Goal: Task Accomplishment & Management: Complete application form

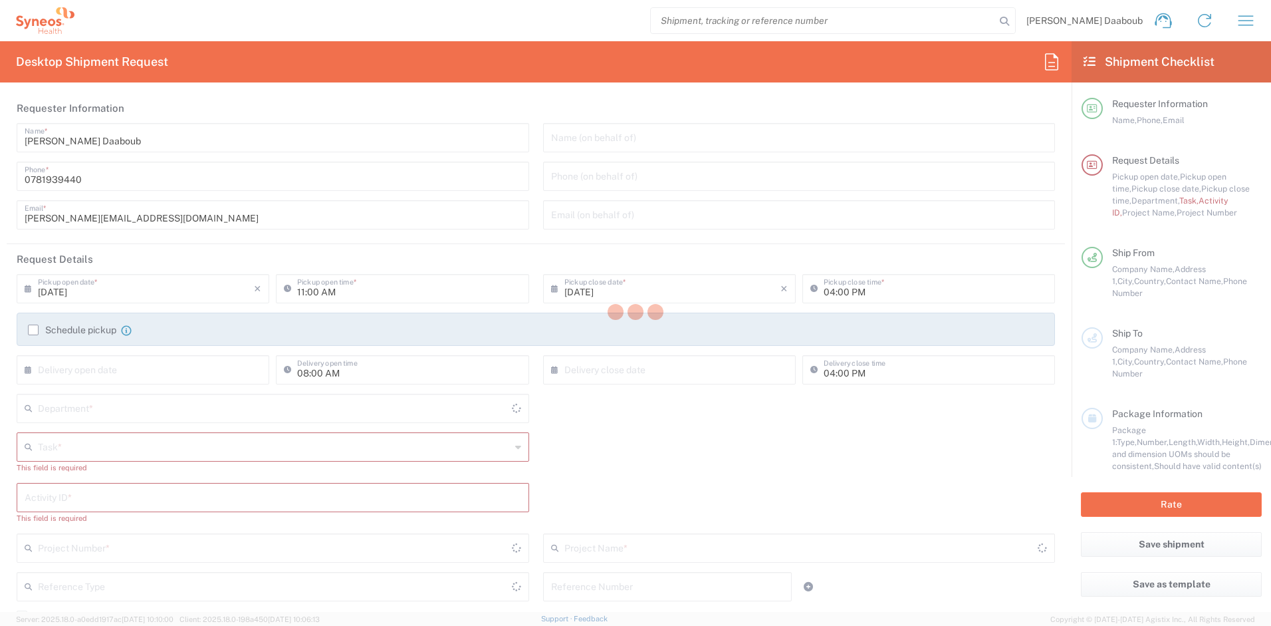
type input "[GEOGRAPHIC_DATA]"
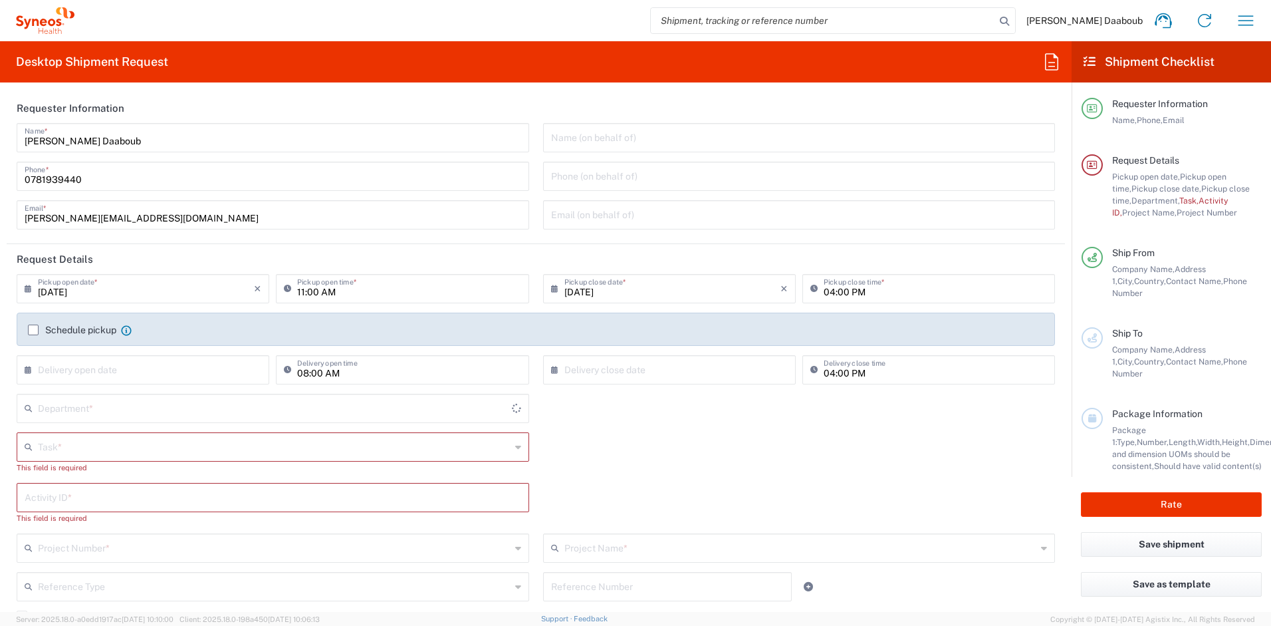
type input "Syneos Health France SARL"
type input "4510"
click at [97, 319] on div "Schedule pickup When scheduling a pickup please be sure to meet the following c…" at bounding box center [536, 329] width 1039 height 33
click at [84, 330] on label "Schedule pickup" at bounding box center [72, 330] width 88 height 11
click at [33, 330] on input "Schedule pickup" at bounding box center [33, 330] width 0 height 0
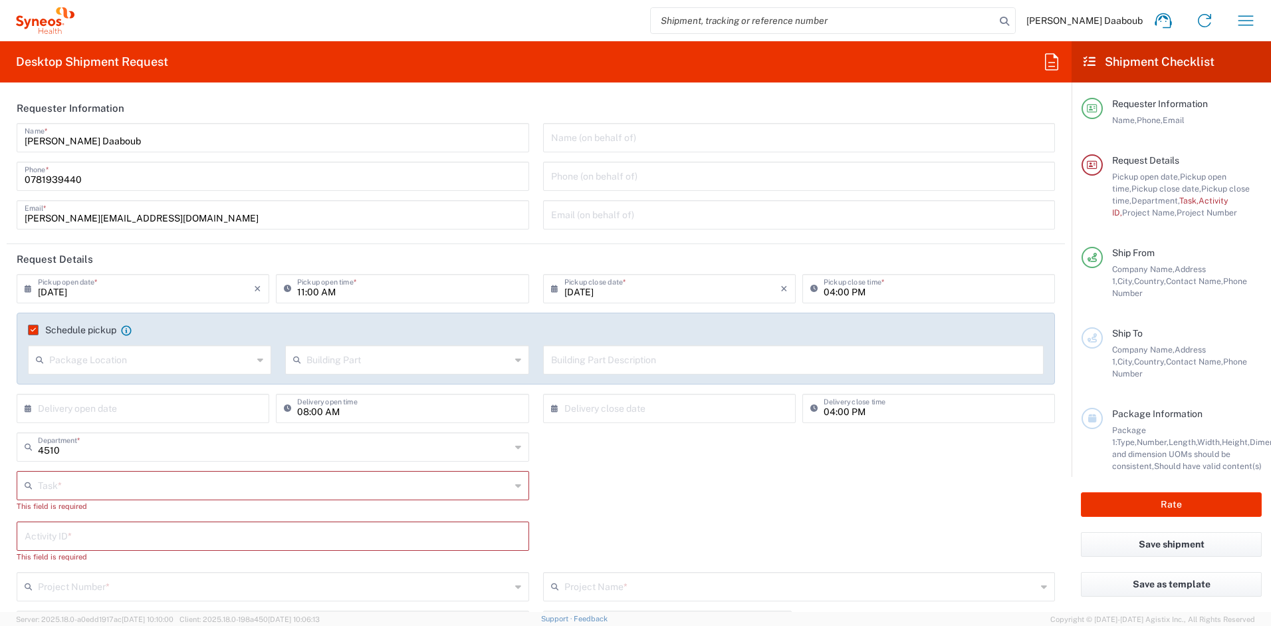
click at [78, 297] on input "[DATE]" at bounding box center [146, 287] width 216 height 23
click at [131, 376] on span "9" at bounding box center [126, 371] width 20 height 19
type input "[DATE]"
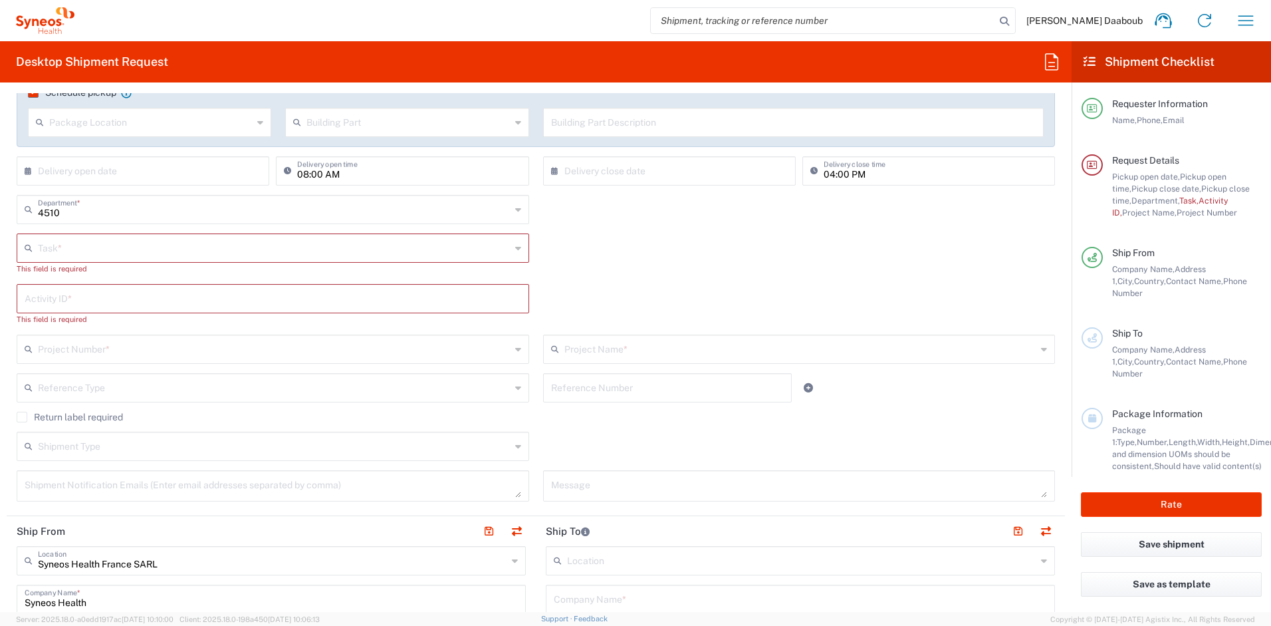
scroll to position [266, 0]
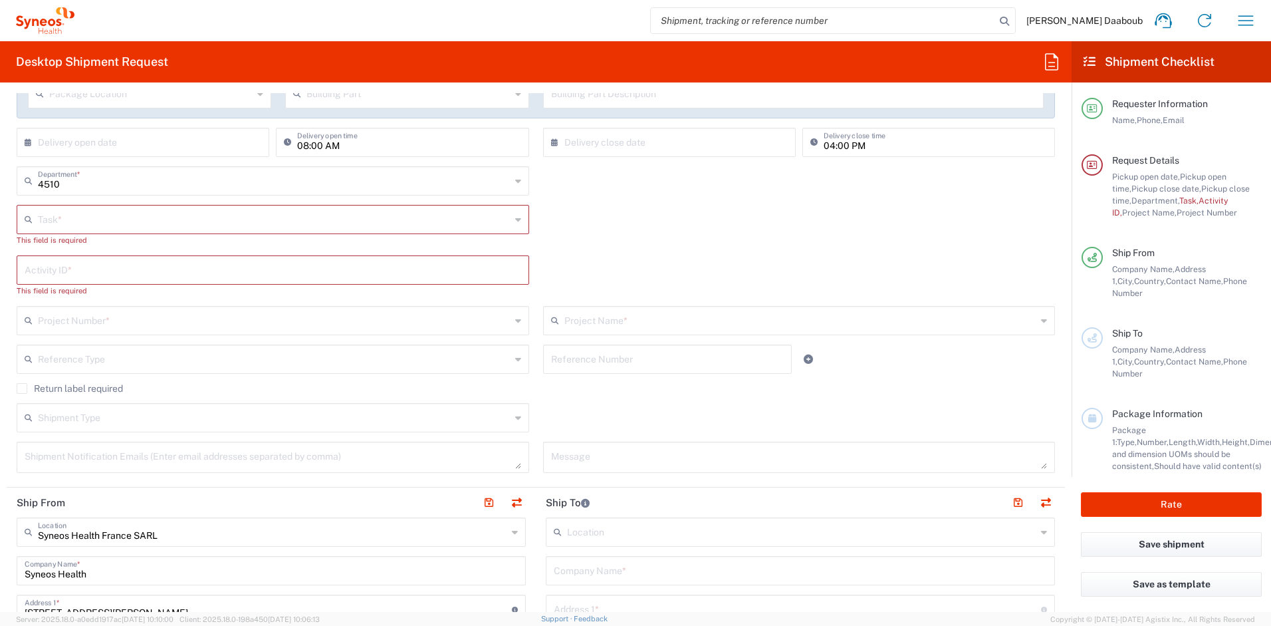
click at [59, 213] on input "text" at bounding box center [274, 218] width 473 height 23
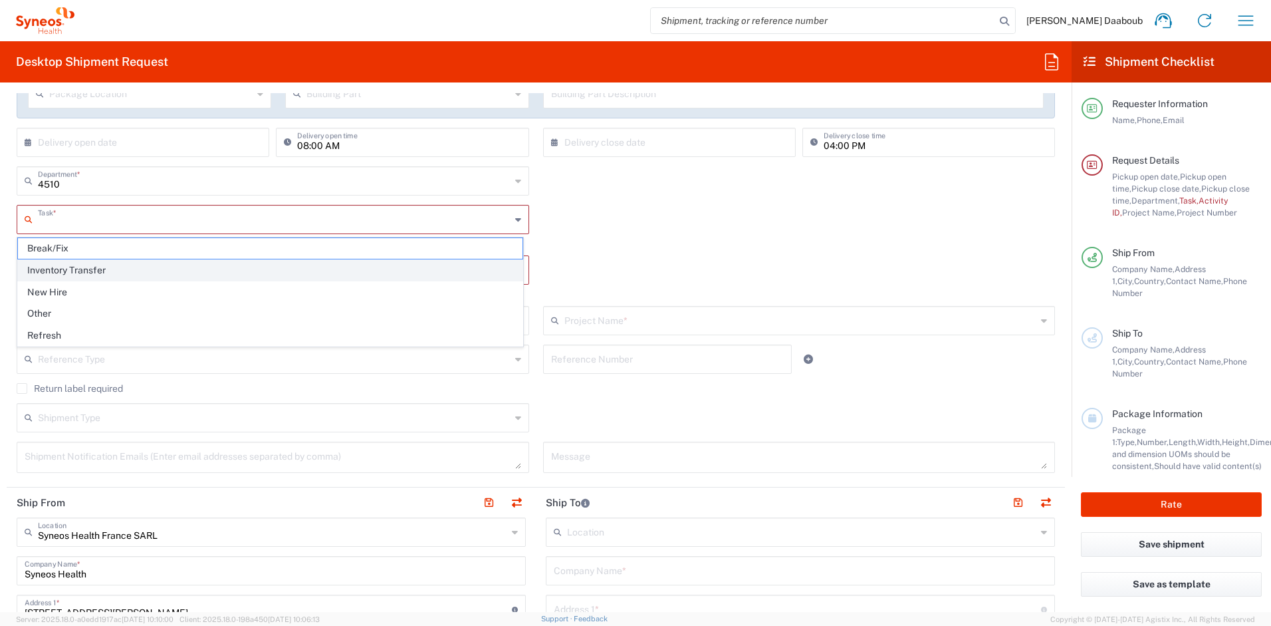
click at [54, 261] on span "Inventory Transfer" at bounding box center [270, 270] width 505 height 21
type input "Inventory Transfer"
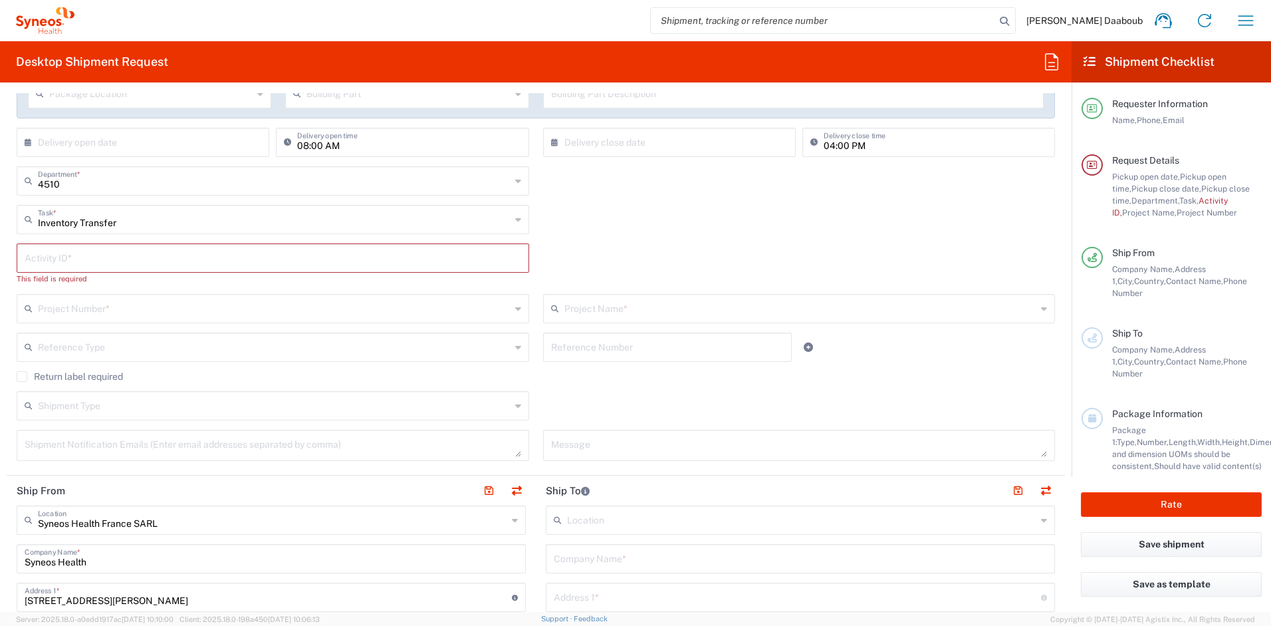
click at [54, 261] on input "text" at bounding box center [273, 256] width 497 height 23
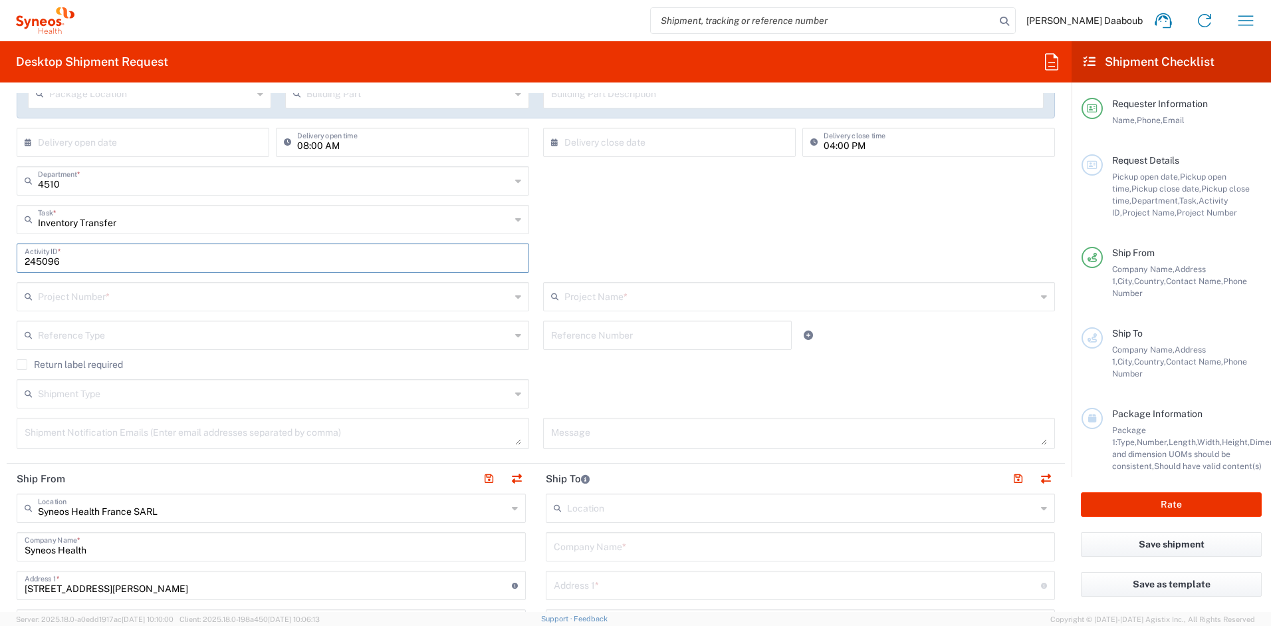
type input "245096"
click at [53, 313] on div "Project Number * **6183 DEPARTMENTAL EXPENSE #C2015019517 [PERSON_NAME] 7046933…" at bounding box center [273, 301] width 527 height 39
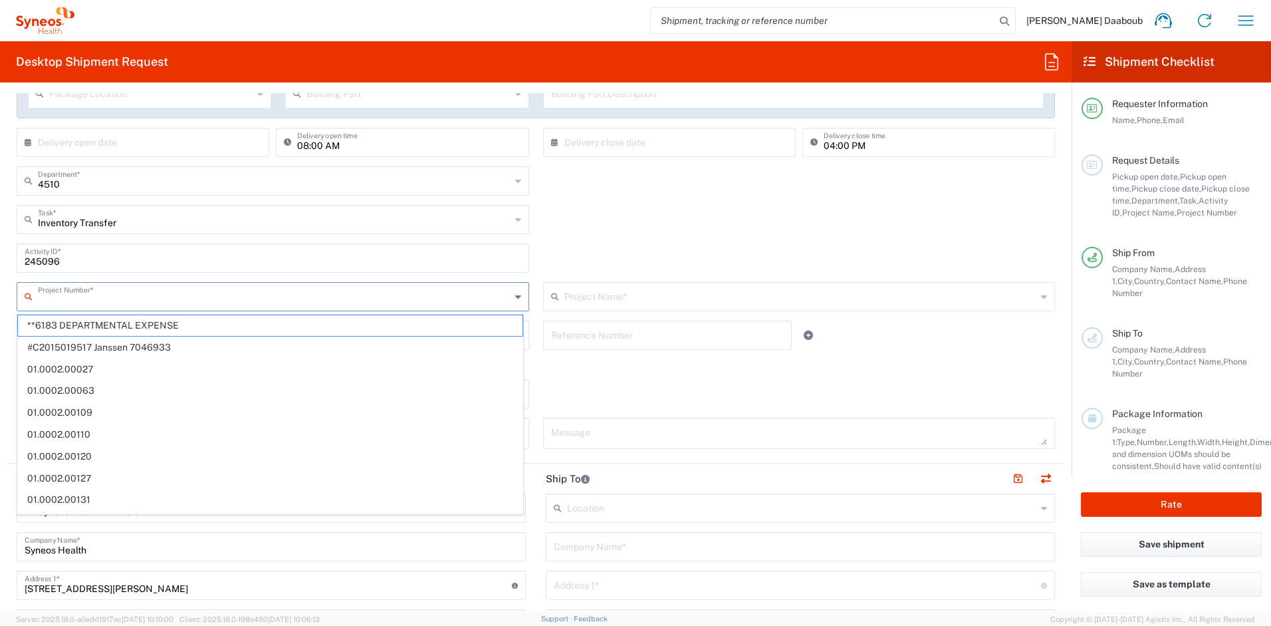
click at [62, 306] on input "text" at bounding box center [274, 295] width 473 height 23
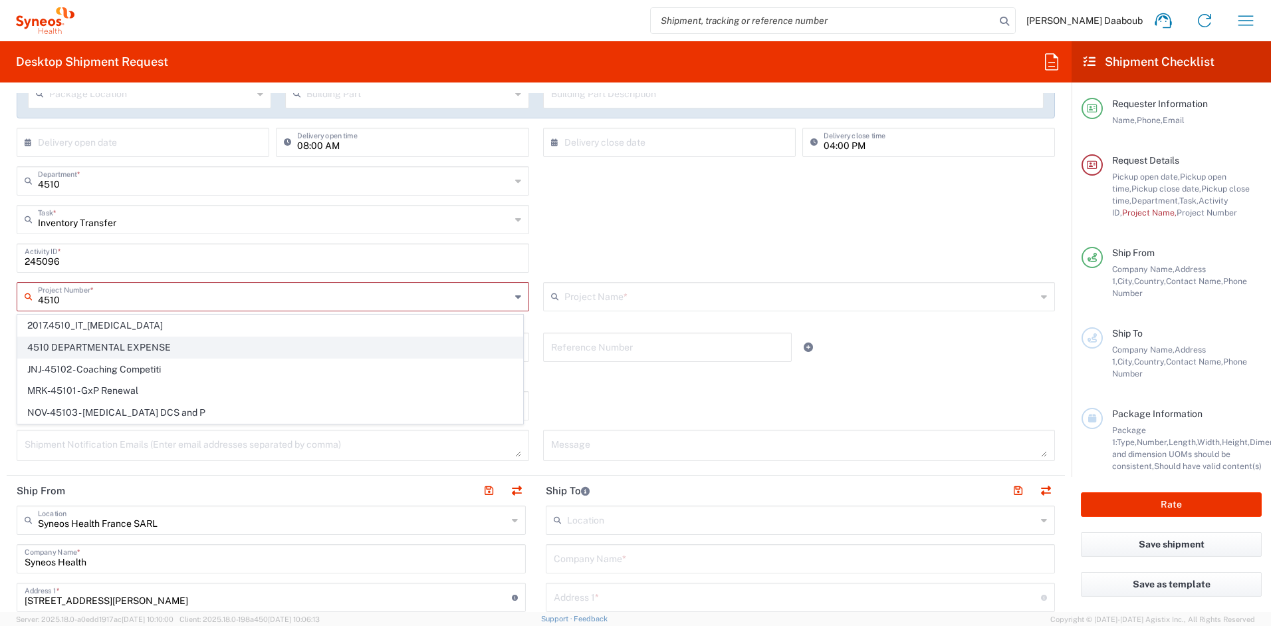
click at [104, 347] on span "4510 DEPARTMENTAL EXPENSE" at bounding box center [270, 347] width 505 height 21
type input "4510 DEPARTMENTAL EXPENSE"
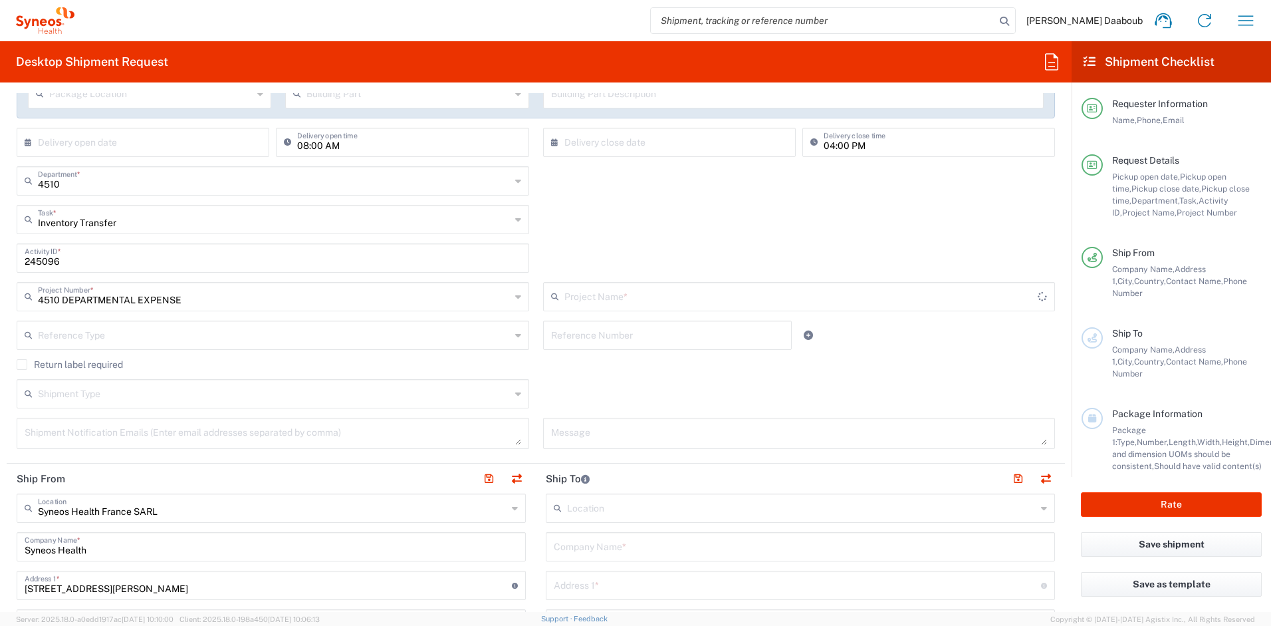
type input "4510 DEPARTMENTAL EXPENSE"
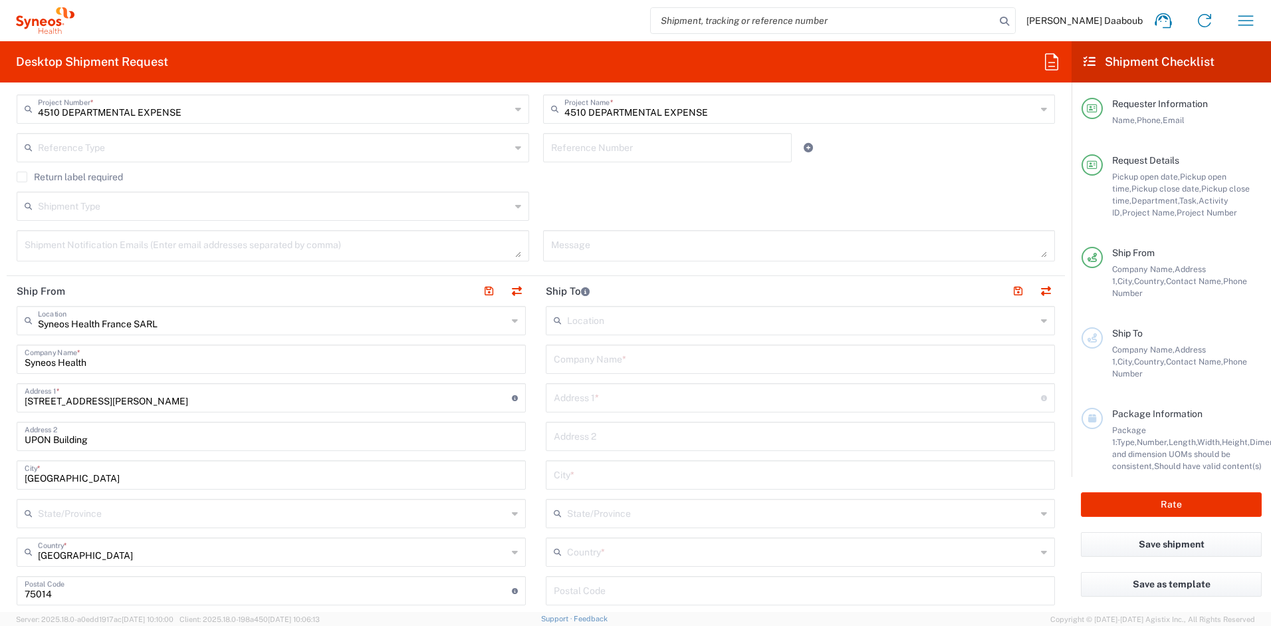
scroll to position [551, 0]
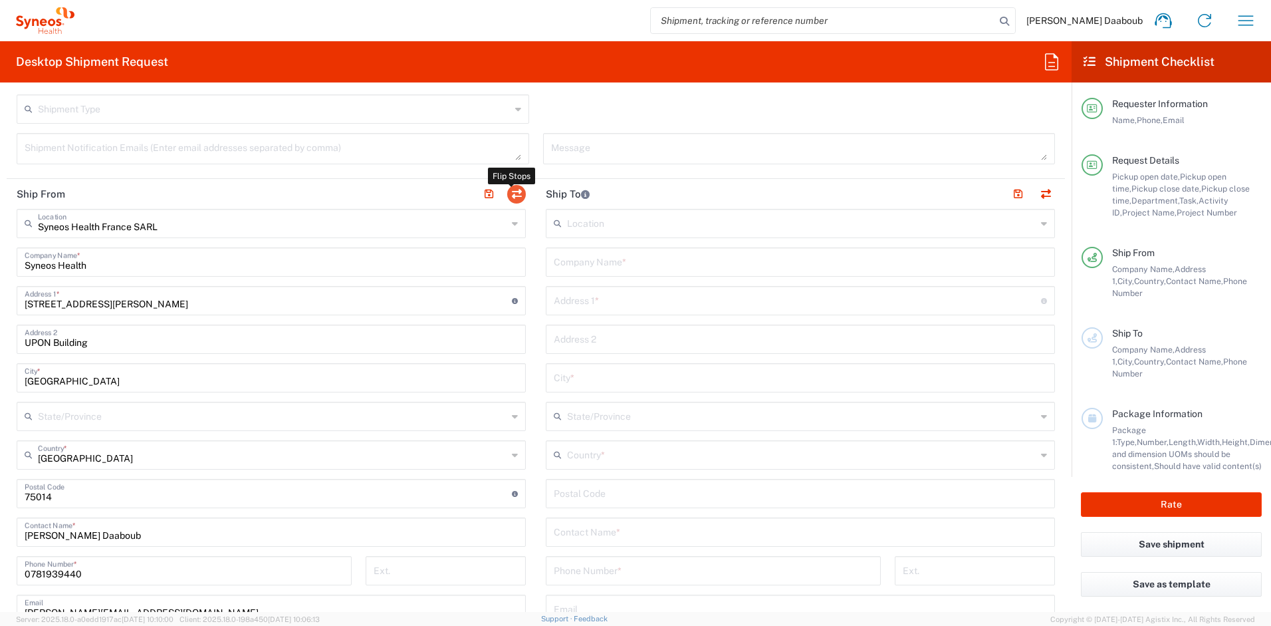
click at [508, 191] on button "button" at bounding box center [516, 194] width 19 height 19
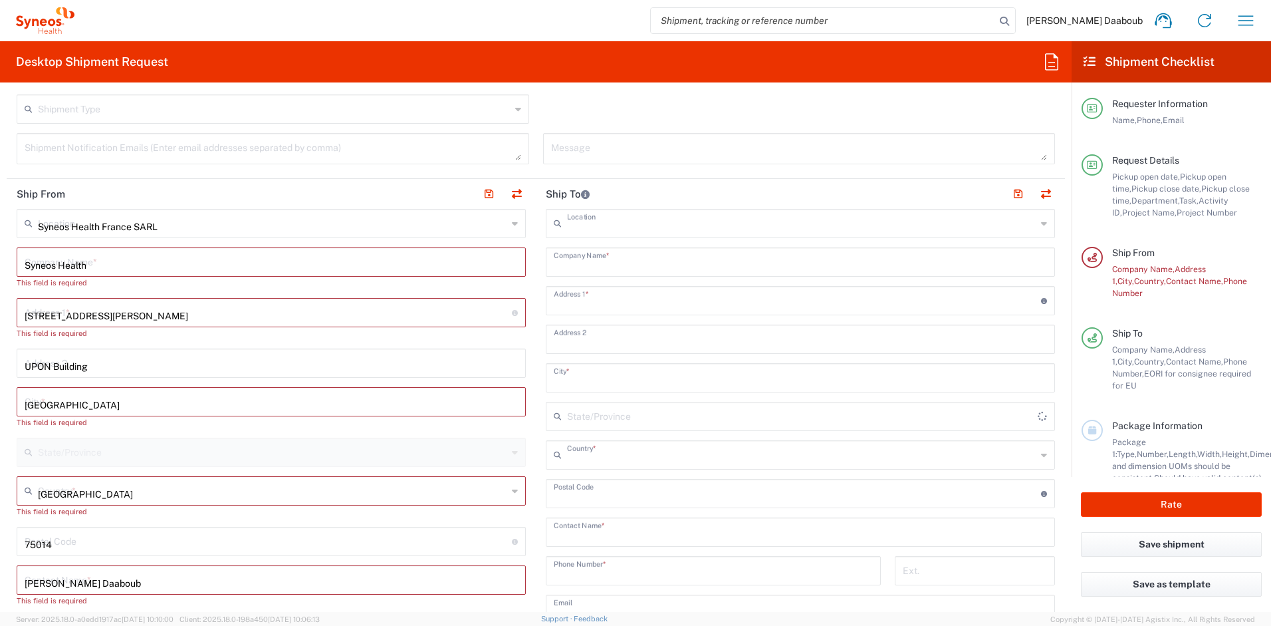
type input "Syneos Health France SARL"
type input "Syneos Health"
type input "[STREET_ADDRESS][PERSON_NAME]"
type input "UPON Building"
type input "[GEOGRAPHIC_DATA]"
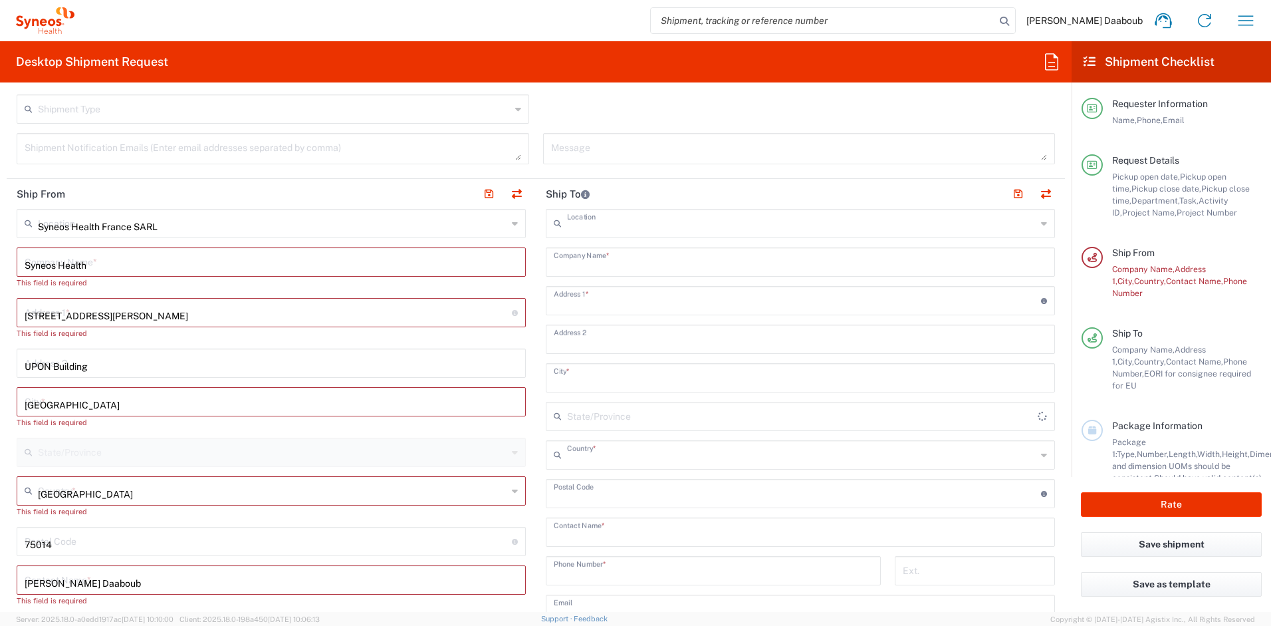
type input "[GEOGRAPHIC_DATA]"
type input "75014"
type input "[PERSON_NAME] Daaboub"
type input "0781939440"
type input "[PERSON_NAME][EMAIL_ADDRESS][DOMAIN_NAME]"
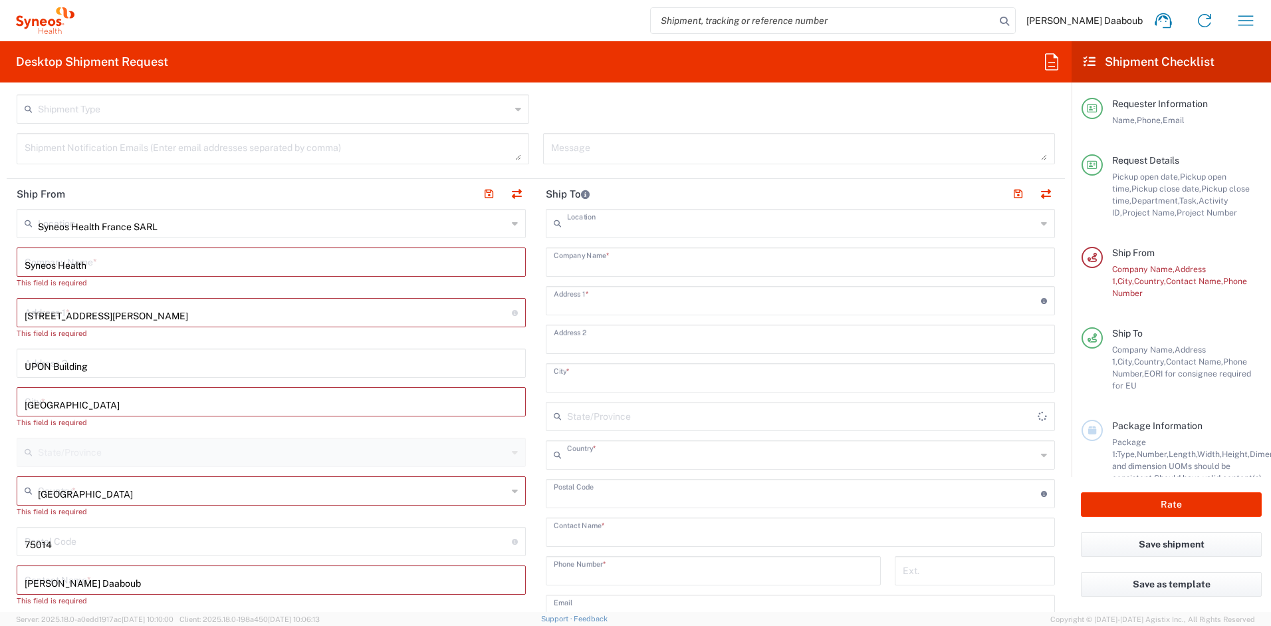
type input "FR41066277900074"
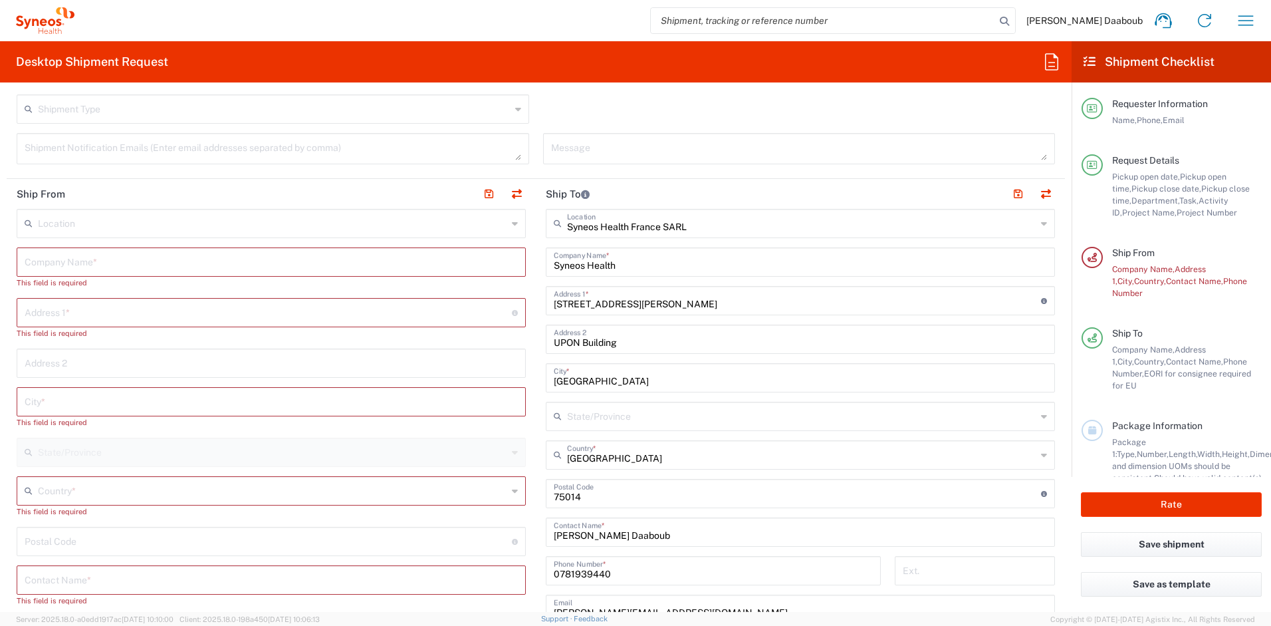
click at [94, 265] on input "text" at bounding box center [271, 260] width 493 height 23
drag, startPoint x: 106, startPoint y: 269, endPoint x: 13, endPoint y: 242, distance: 97.0
click at [14, 242] on main "Location [PERSON_NAME] LLC-[GEOGRAPHIC_DATA] [GEOGRAPHIC_DATA] [GEOGRAPHIC_DATA…" at bounding box center [271, 557] width 529 height 696
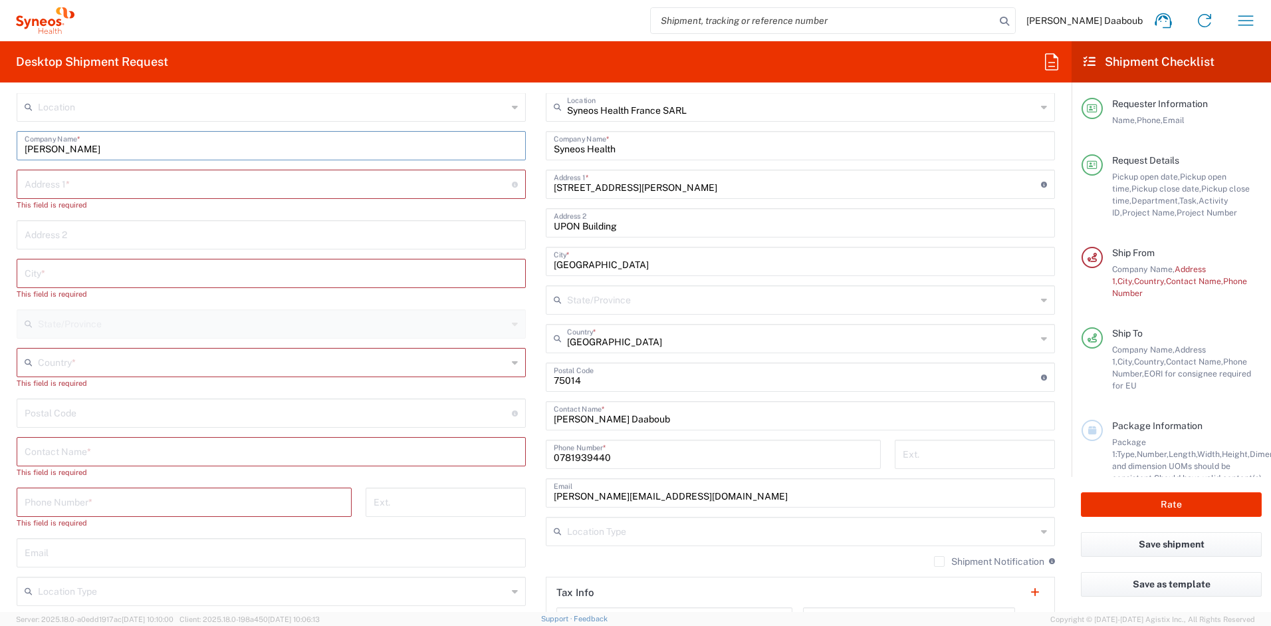
scroll to position [994, 0]
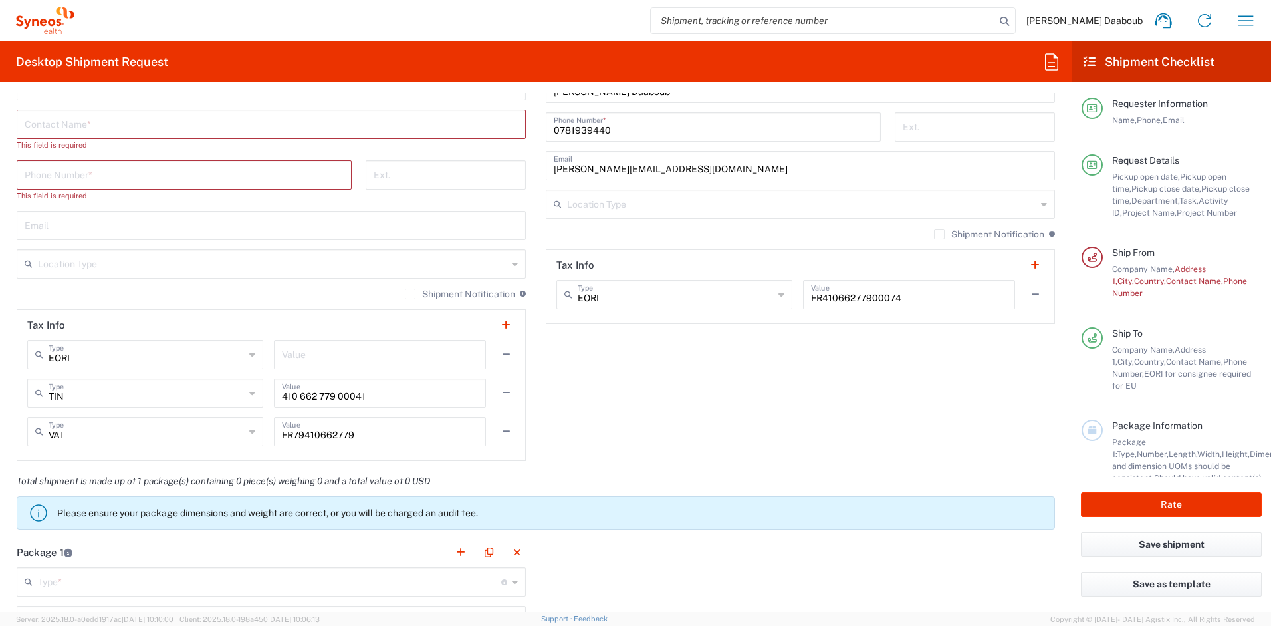
type input "[PERSON_NAME]"
click at [71, 128] on input "text" at bounding box center [271, 123] width 493 height 23
paste input "[PERSON_NAME]"
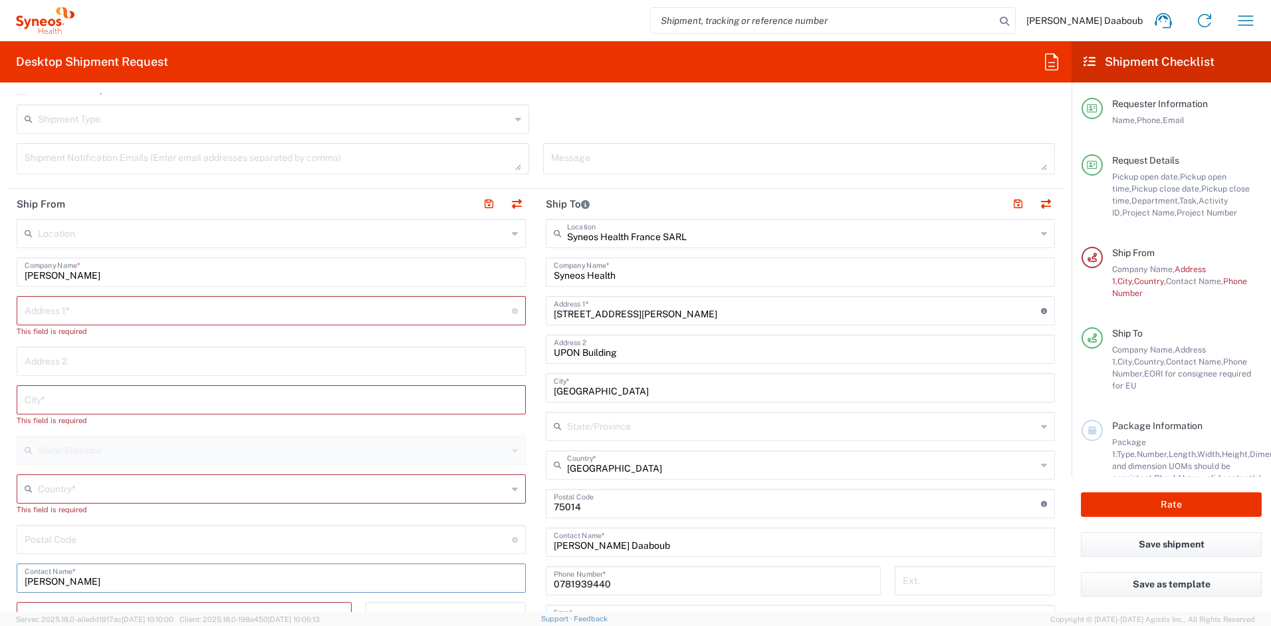
scroll to position [434, 0]
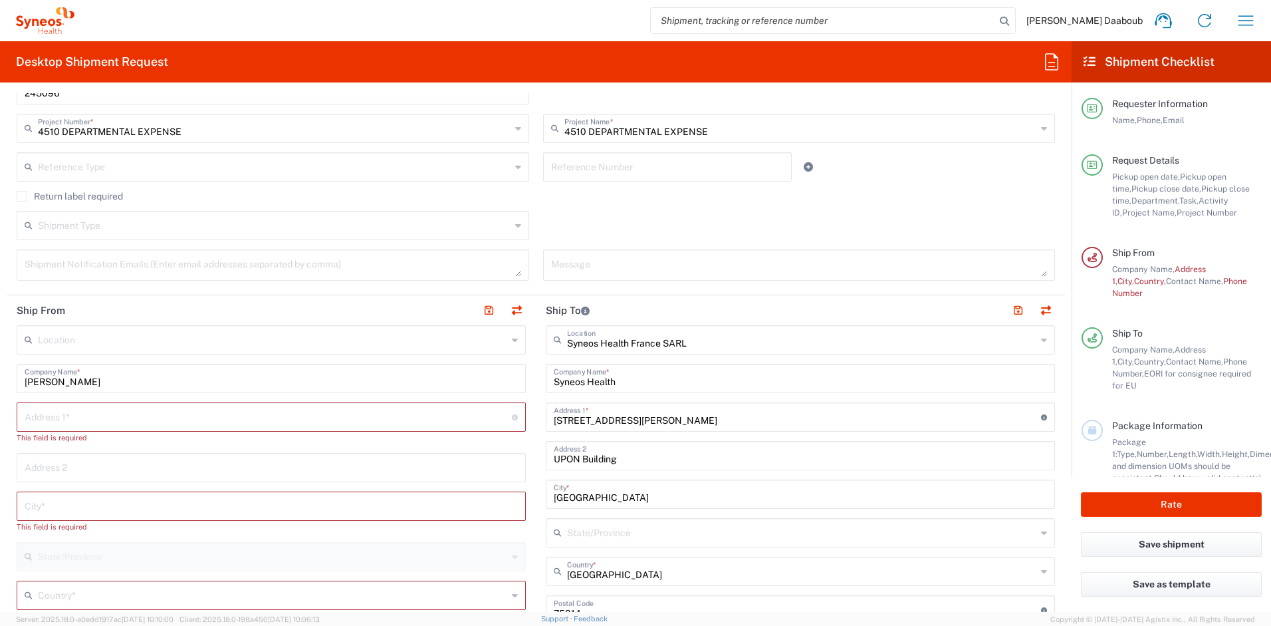
type input "[PERSON_NAME]"
click at [55, 416] on input "text" at bounding box center [268, 418] width 487 height 23
paste input "via Chiappinello 5"
type input "via Chiappinello 5"
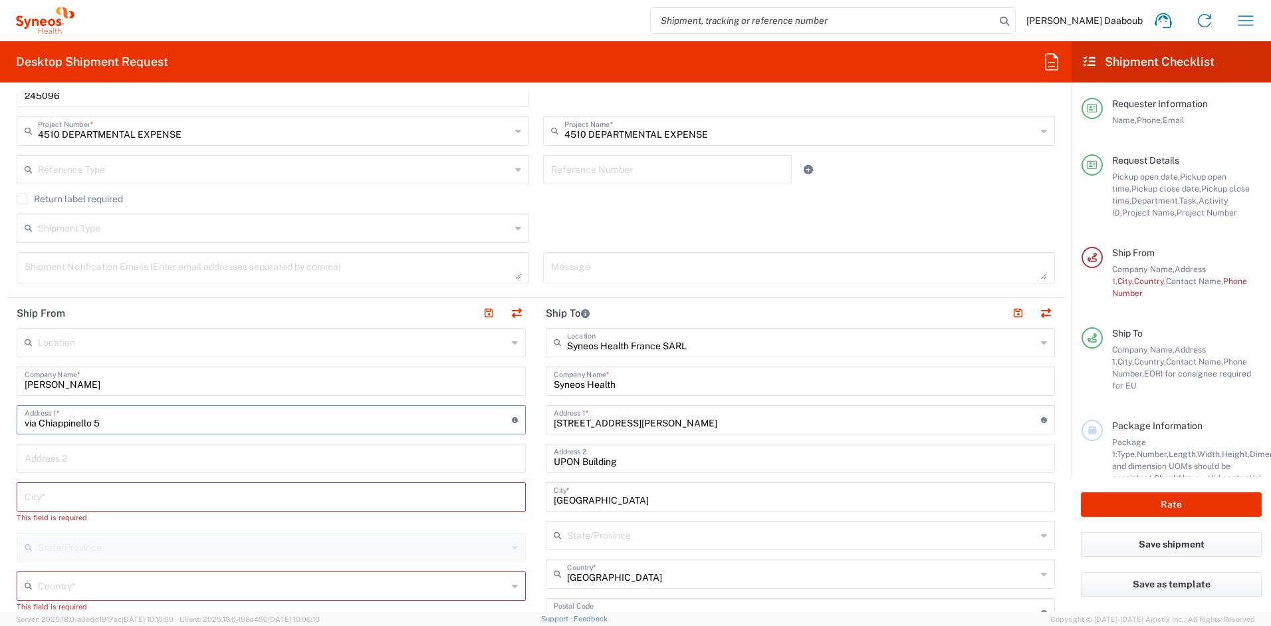
click at [88, 501] on input "text" at bounding box center [271, 495] width 493 height 23
paste input "Montesilvano"
type input "Montesilvano"
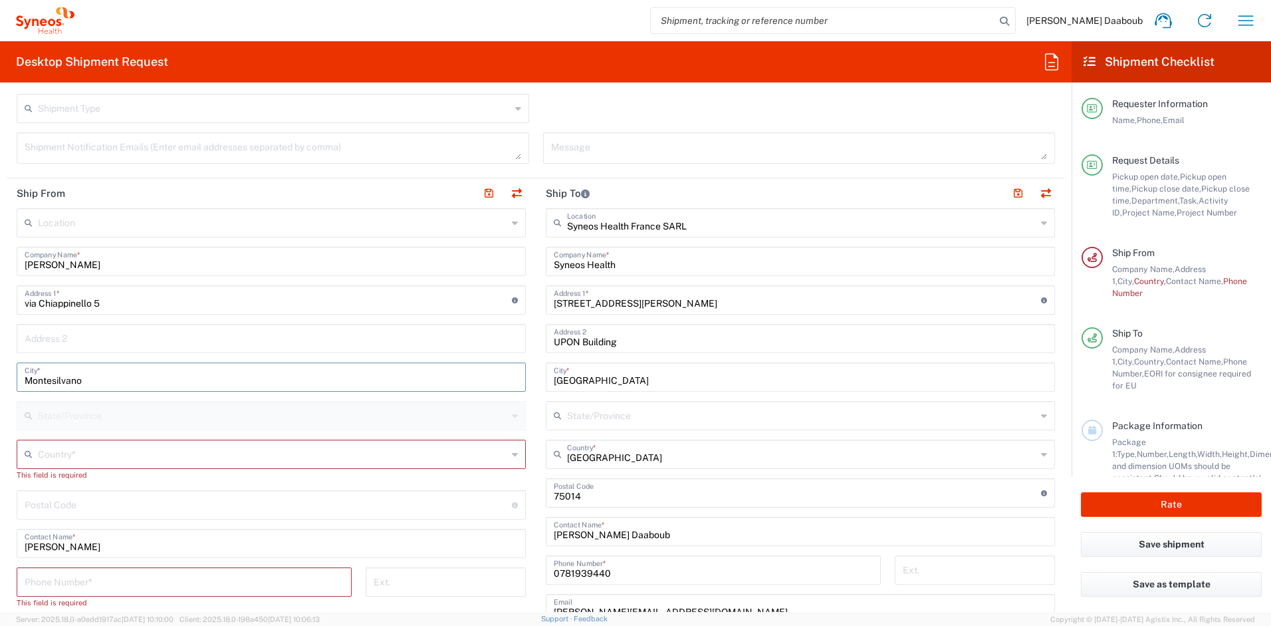
scroll to position [554, 0]
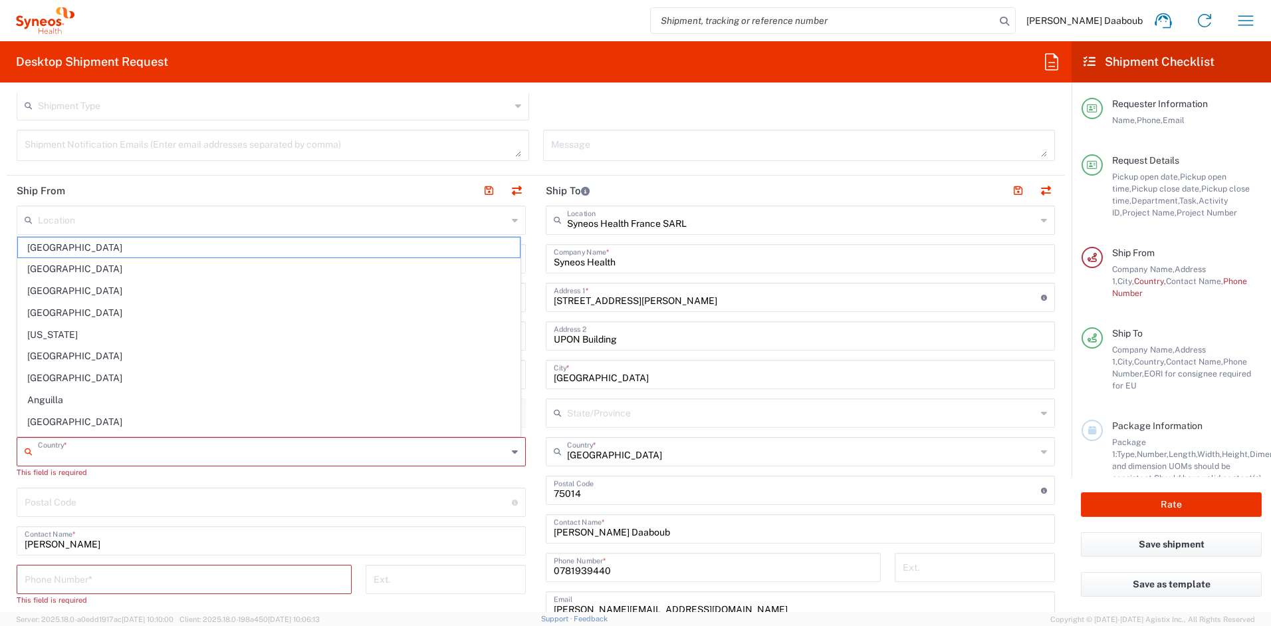
click at [80, 448] on input "text" at bounding box center [272, 450] width 469 height 23
click at [31, 358] on span "[GEOGRAPHIC_DATA]" at bounding box center [269, 356] width 502 height 21
type input "[GEOGRAPHIC_DATA]"
type input "Sender/Shipper"
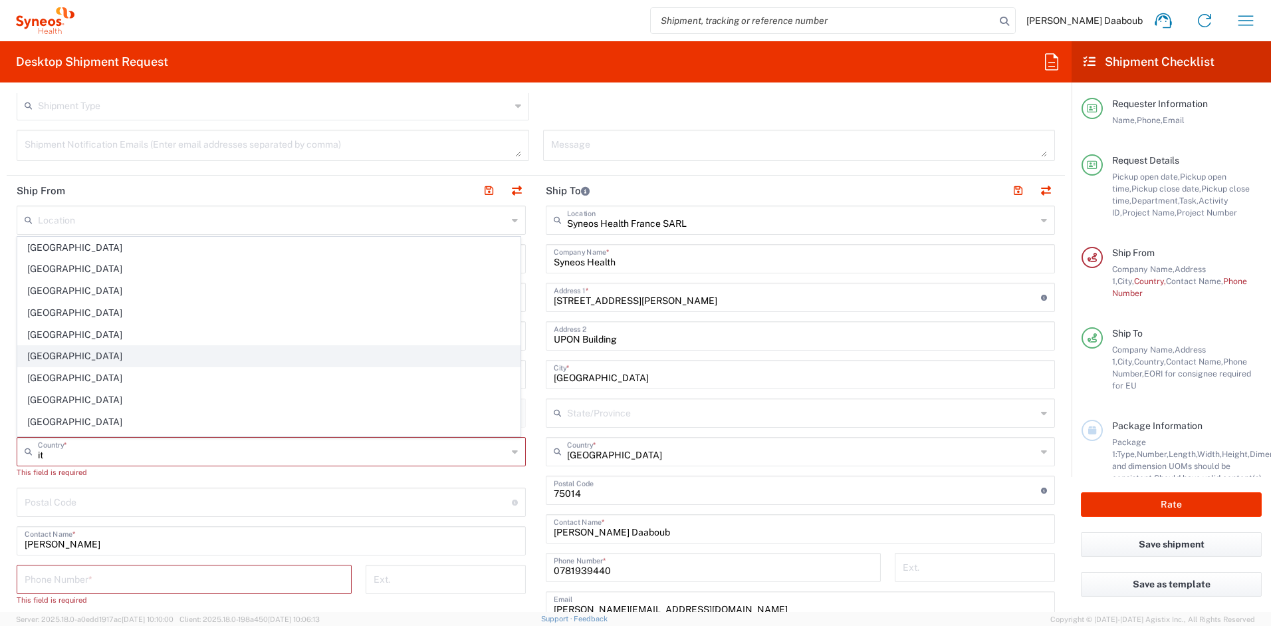
type input "Delivery Duty Paid"
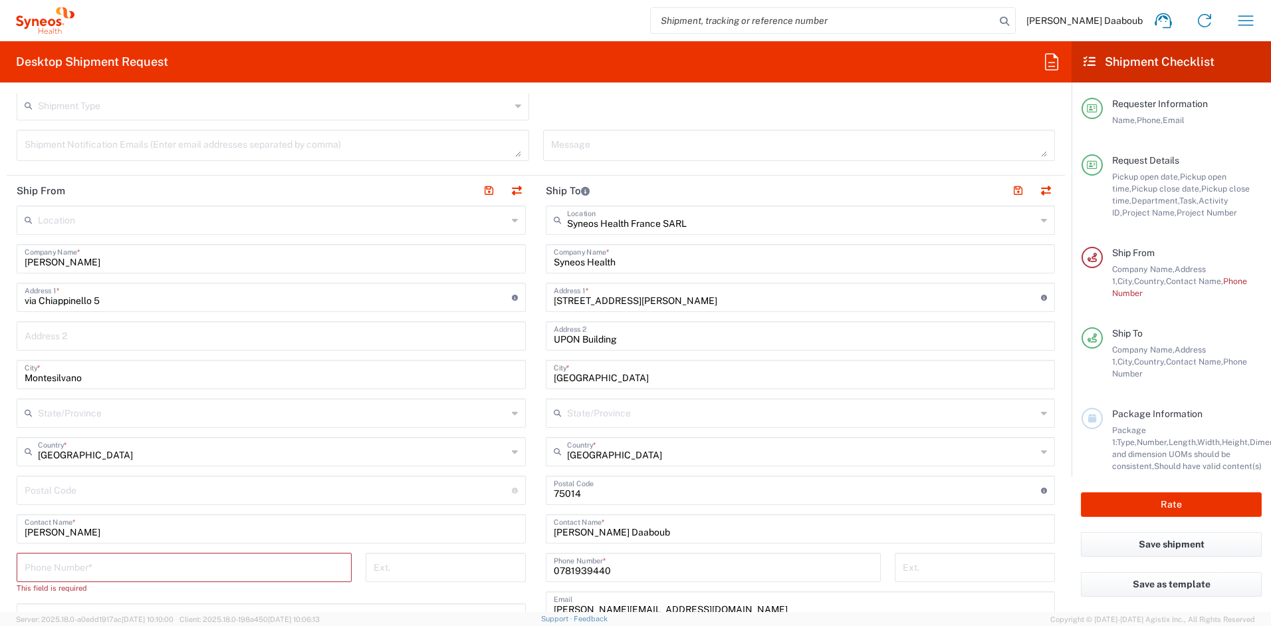
click at [43, 479] on input "undefined" at bounding box center [268, 488] width 487 height 23
paste input "65015"
type input "65015"
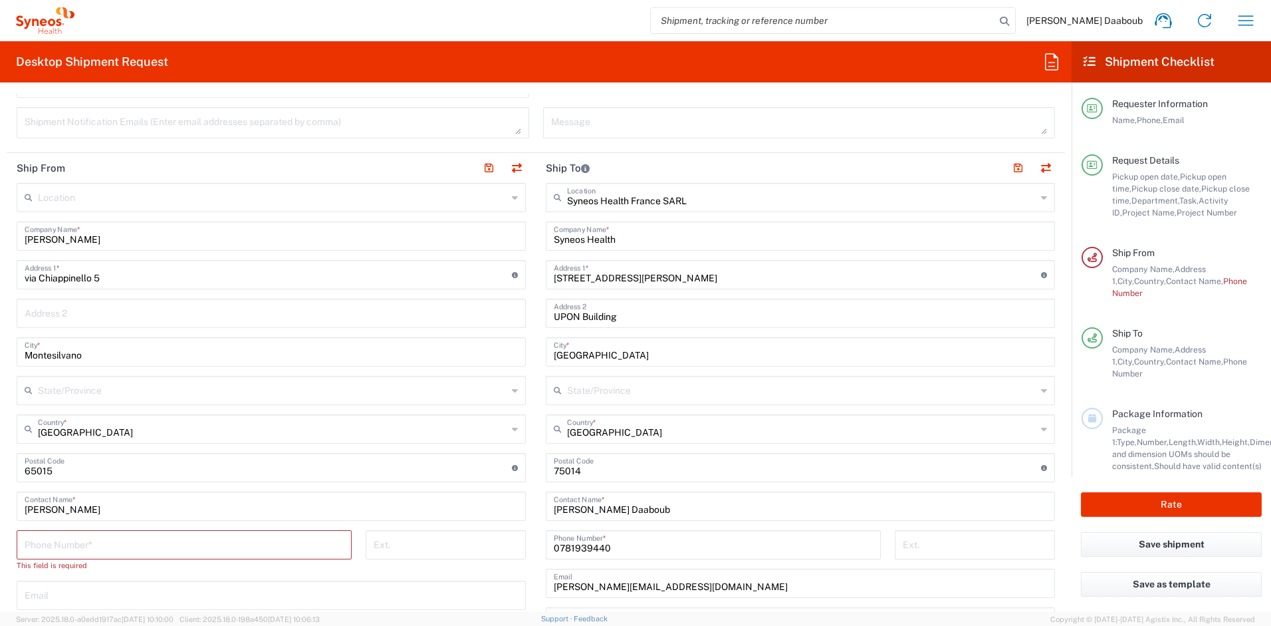
scroll to position [577, 0]
click at [84, 540] on input "tel" at bounding box center [184, 542] width 319 height 23
paste input "[PHONE_NUMBER]"
type input "[PHONE_NUMBER]"
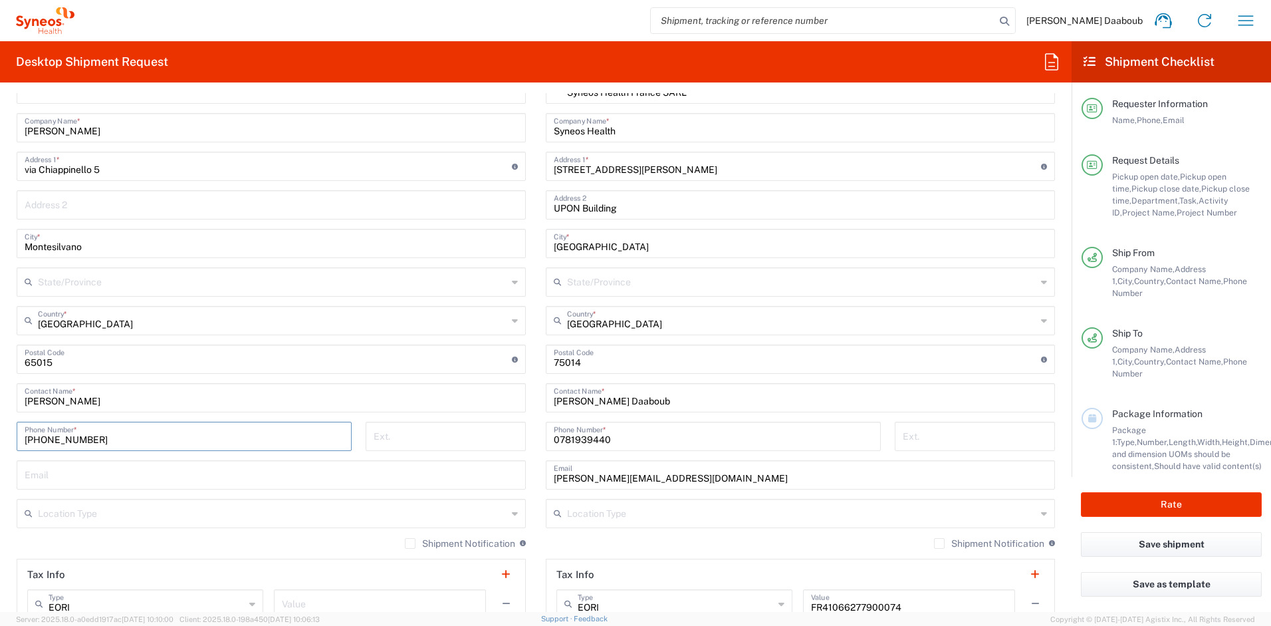
click at [57, 465] on input "text" at bounding box center [271, 473] width 493 height 23
paste input "[PERSON_NAME][EMAIL_ADDRESS][PERSON_NAME][DOMAIN_NAME]"
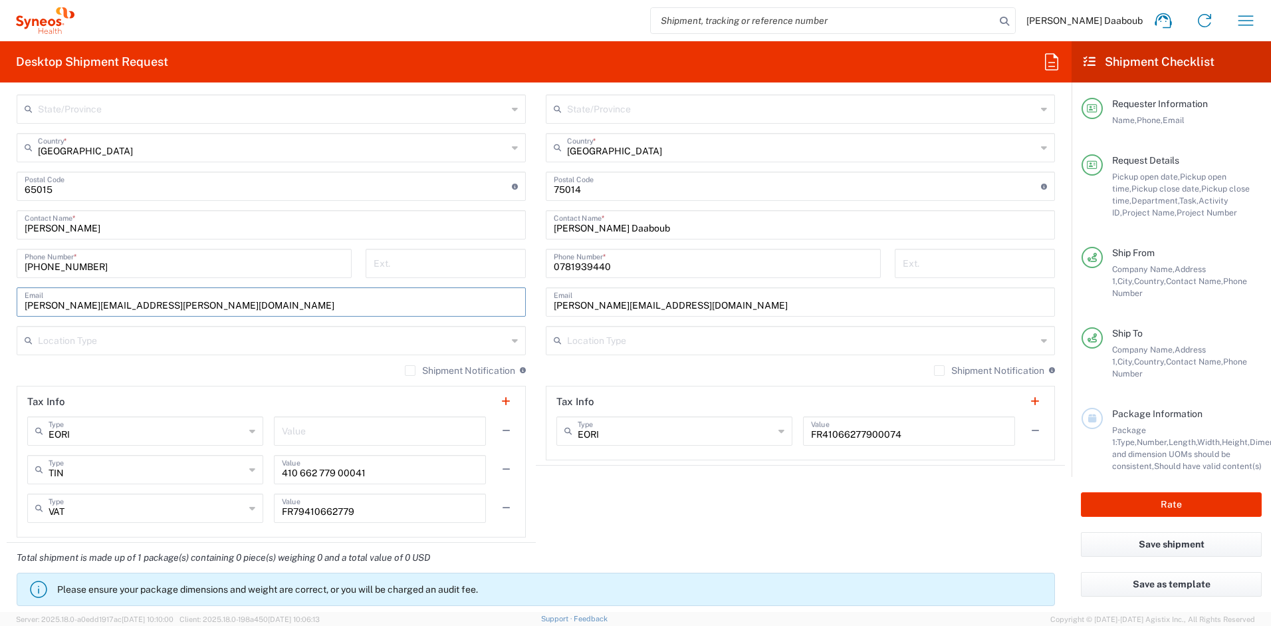
scroll to position [1140, 0]
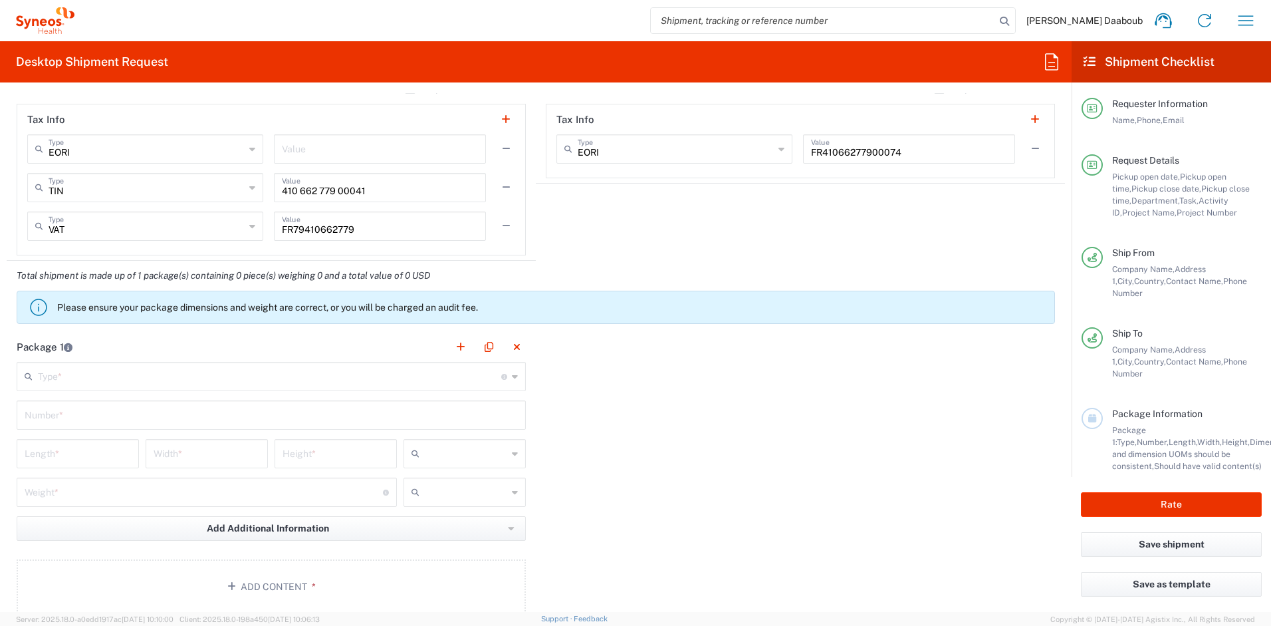
type input "[PERSON_NAME][EMAIL_ADDRESS][PERSON_NAME][DOMAIN_NAME]"
click at [136, 360] on header "Package 1" at bounding box center [271, 347] width 529 height 30
click at [114, 374] on input "text" at bounding box center [269, 375] width 463 height 23
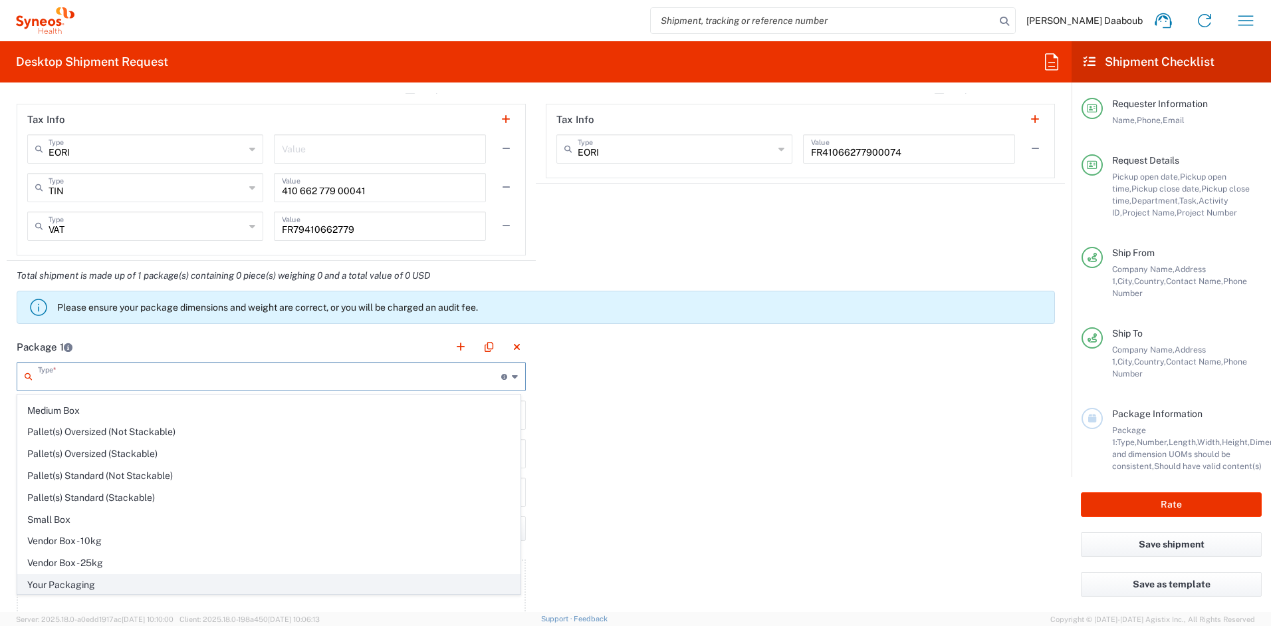
scroll to position [41, 0]
click at [72, 582] on span "Your Packaging" at bounding box center [269, 583] width 502 height 21
type input "Your Packaging"
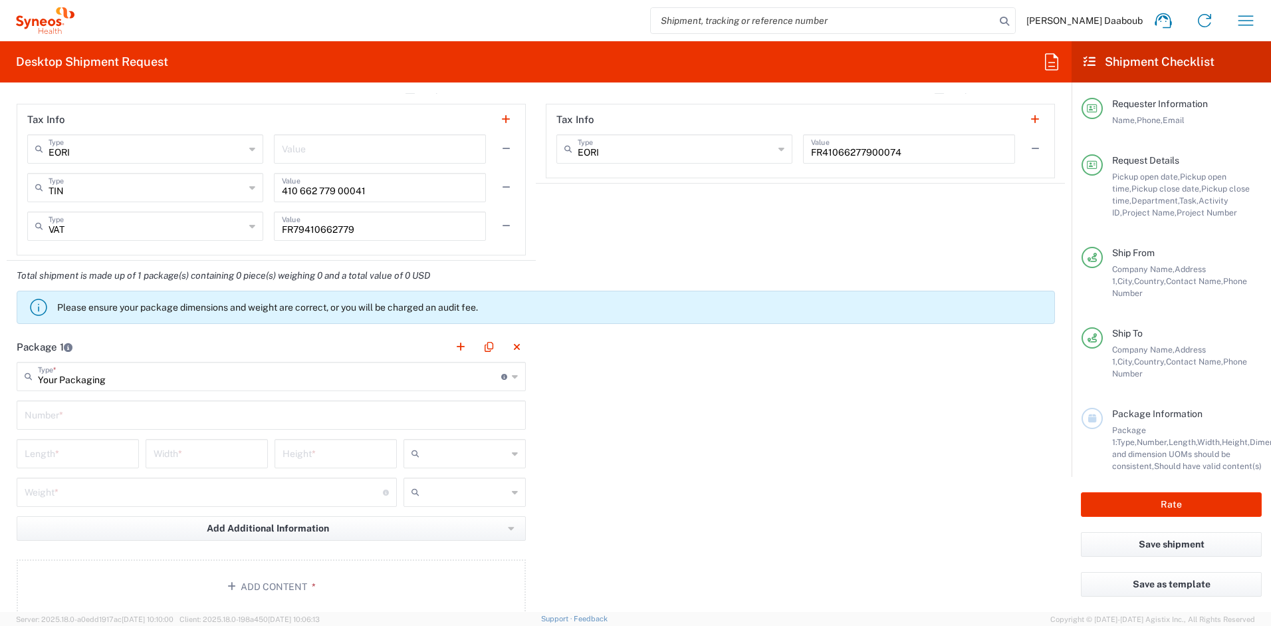
click at [68, 413] on input "text" at bounding box center [271, 413] width 493 height 23
type input "1"
click at [463, 469] on div "cm ft in" at bounding box center [464, 458] width 129 height 39
click at [440, 440] on div at bounding box center [465, 453] width 122 height 29
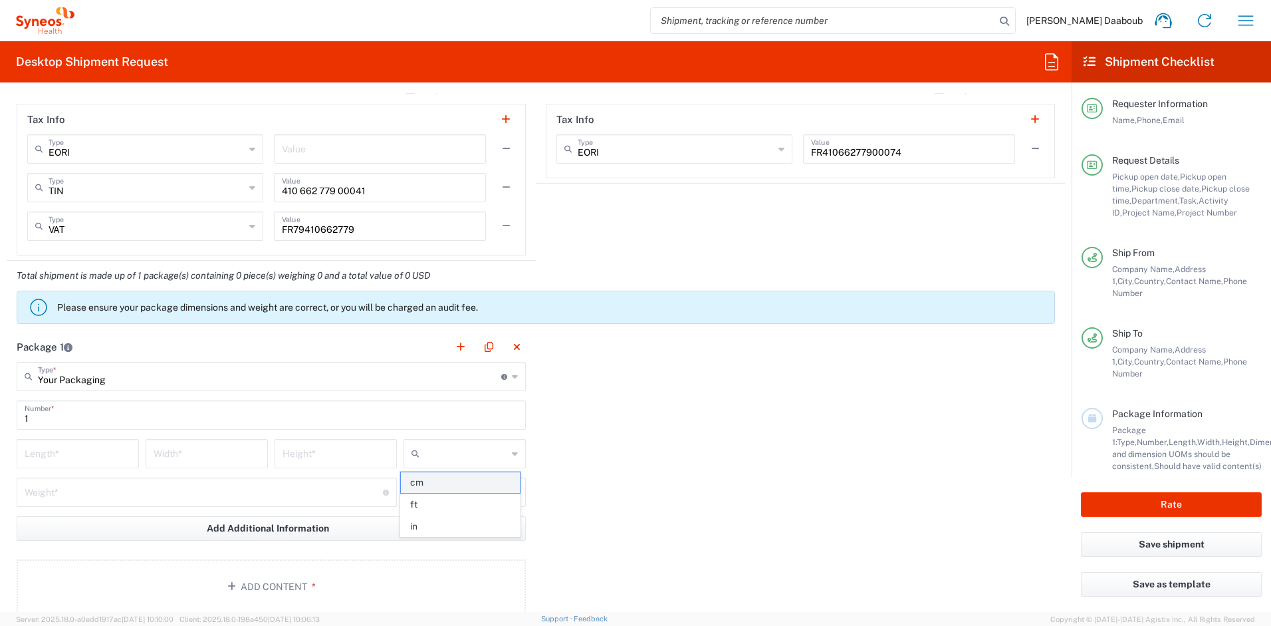
click at [426, 485] on span "cm" at bounding box center [460, 482] width 118 height 21
type input "cm"
click at [440, 503] on div at bounding box center [465, 491] width 122 height 29
click at [419, 533] on span "lbs" at bounding box center [460, 543] width 118 height 21
click at [434, 490] on input "lbs" at bounding box center [466, 491] width 82 height 21
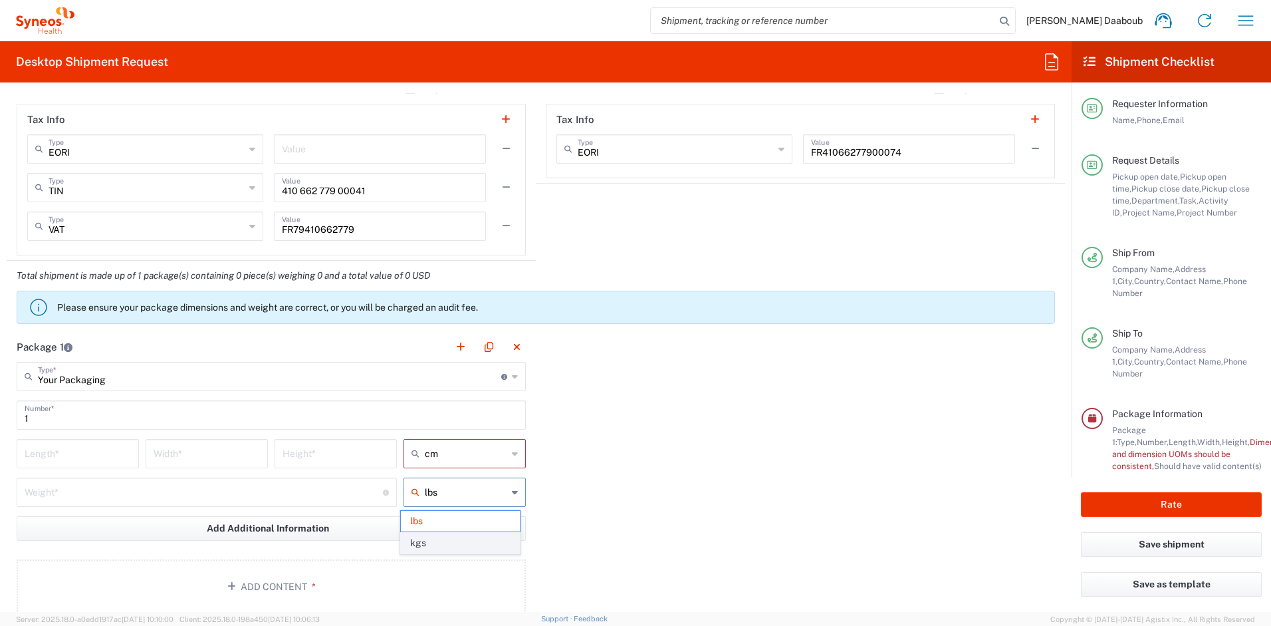
click at [424, 542] on span "kgs" at bounding box center [460, 543] width 118 height 21
type input "kgs"
click at [111, 453] on input "number" at bounding box center [78, 452] width 106 height 23
type input "50"
type input "5"
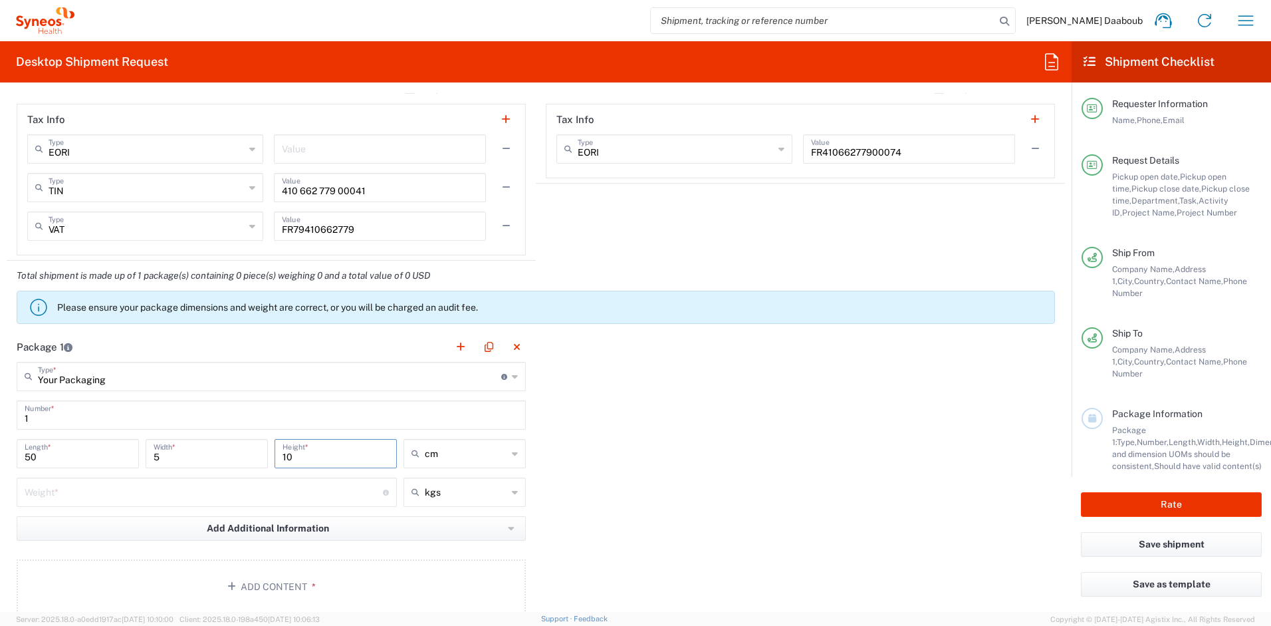
type input "10"
click at [122, 494] on input "number" at bounding box center [204, 490] width 358 height 23
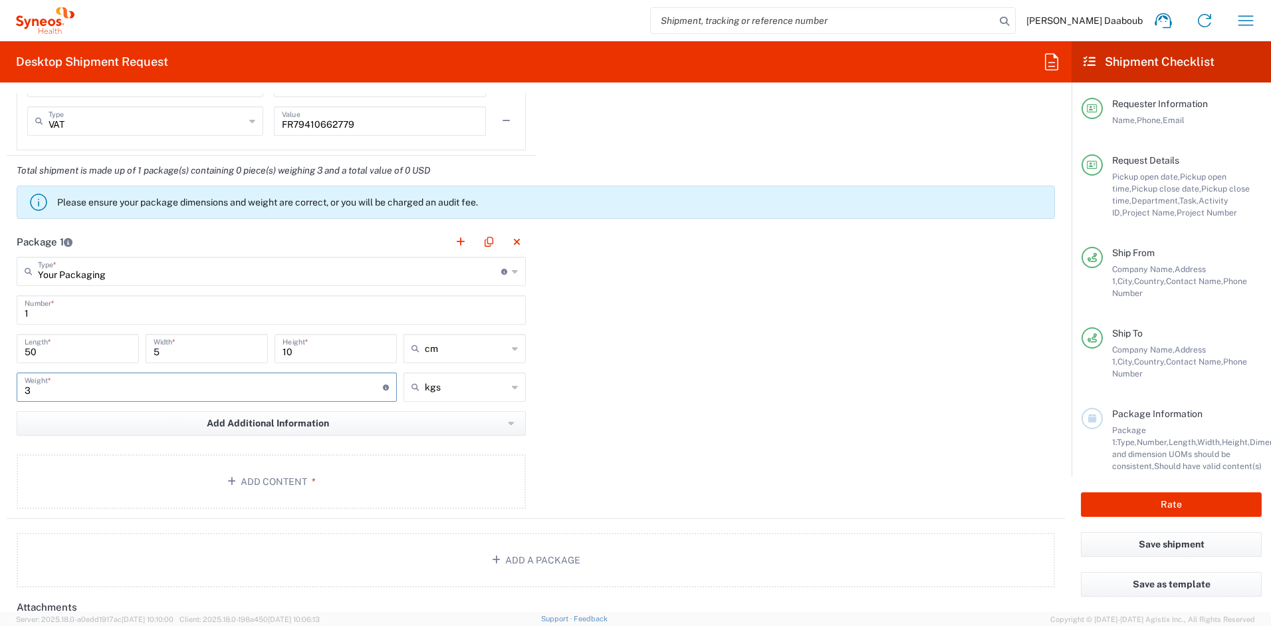
scroll to position [1402, 0]
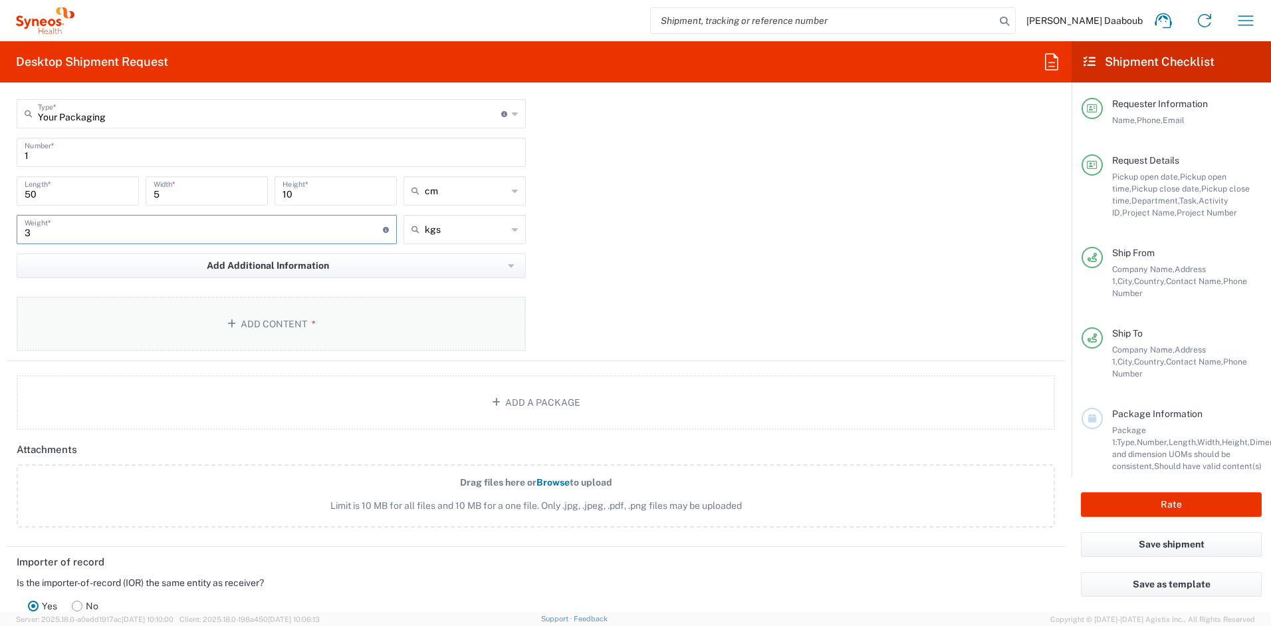
type input "3"
click at [266, 329] on button "Add Content *" at bounding box center [271, 324] width 509 height 55
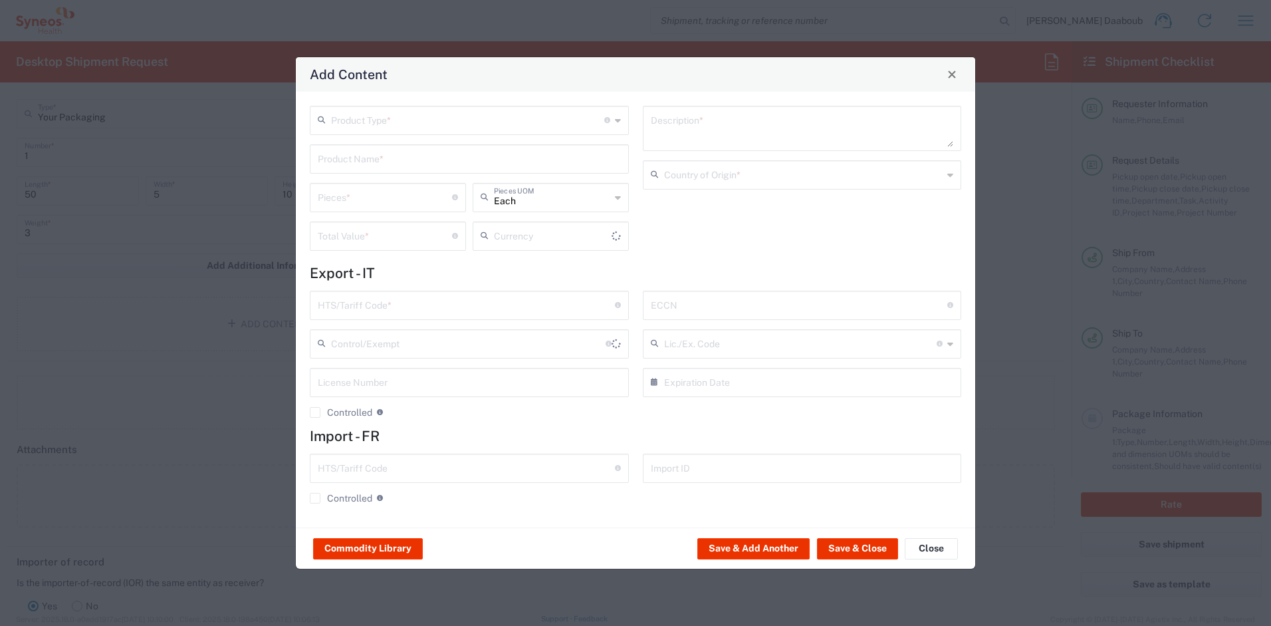
type input "US Dollar"
click at [406, 112] on input "text" at bounding box center [467, 119] width 273 height 23
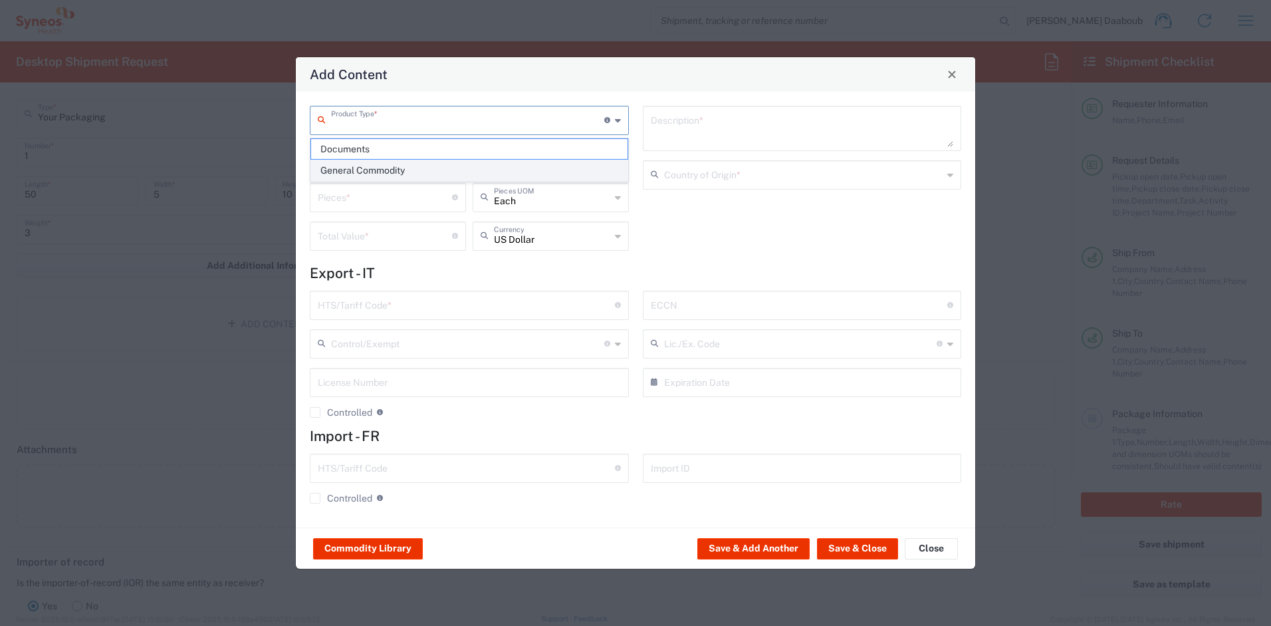
click at [351, 176] on span "General Commodity" at bounding box center [469, 170] width 317 height 21
type input "General Commodity"
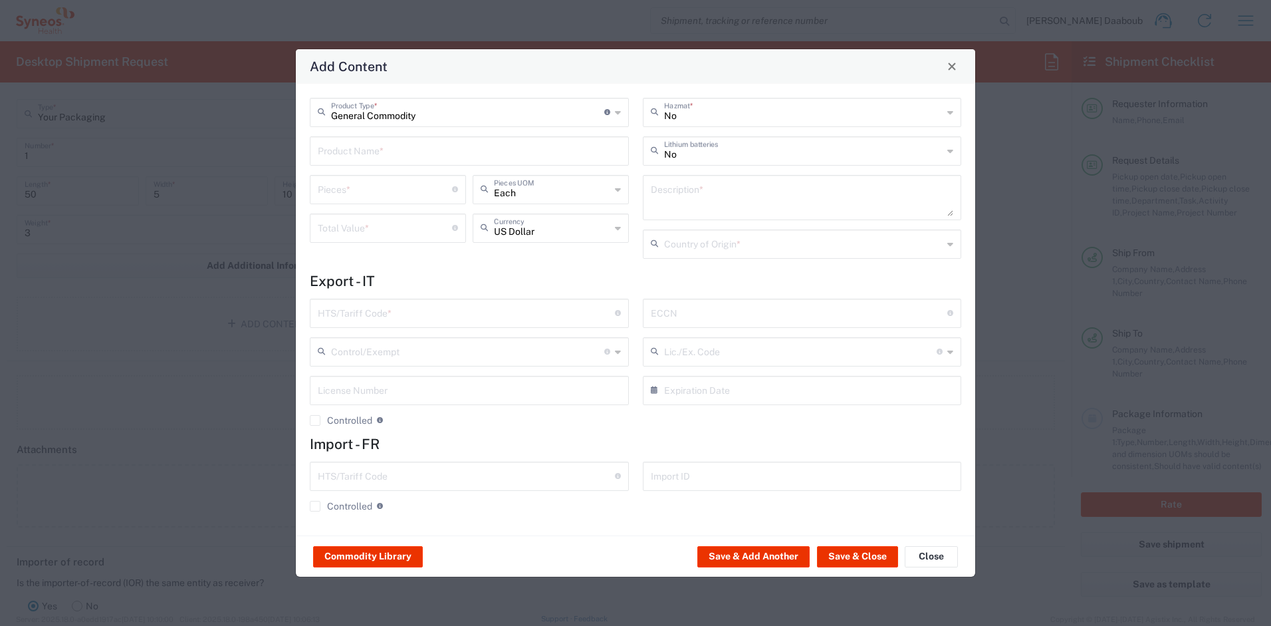
click at [358, 153] on input "text" at bounding box center [469, 149] width 303 height 23
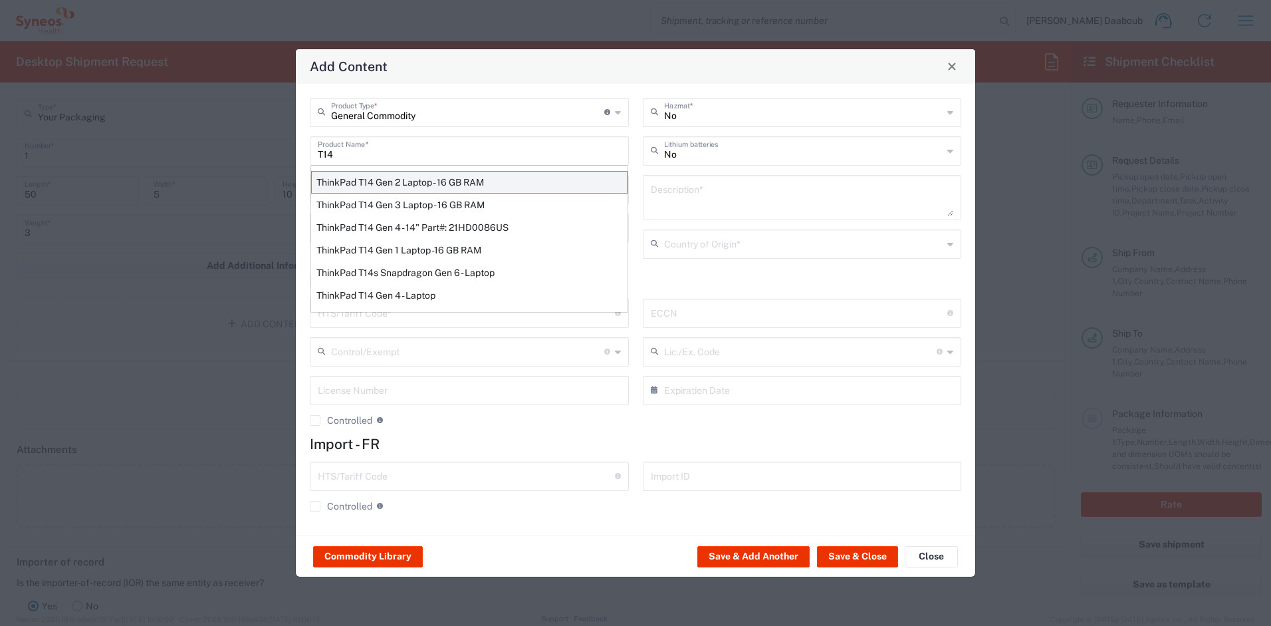
click at [368, 181] on div "ThinkPad T14 Gen 2 Laptop - 16 GB RAM" at bounding box center [469, 182] width 317 height 23
type input "ThinkPad T14 Gen 2 Laptop - 16 GB RAM"
type input "1"
type textarea "Intel Core i7-1156G7 vProÂ® Processor - 14"- 16 GB RAM - 512 GB SSD"
type input "[GEOGRAPHIC_DATA]"
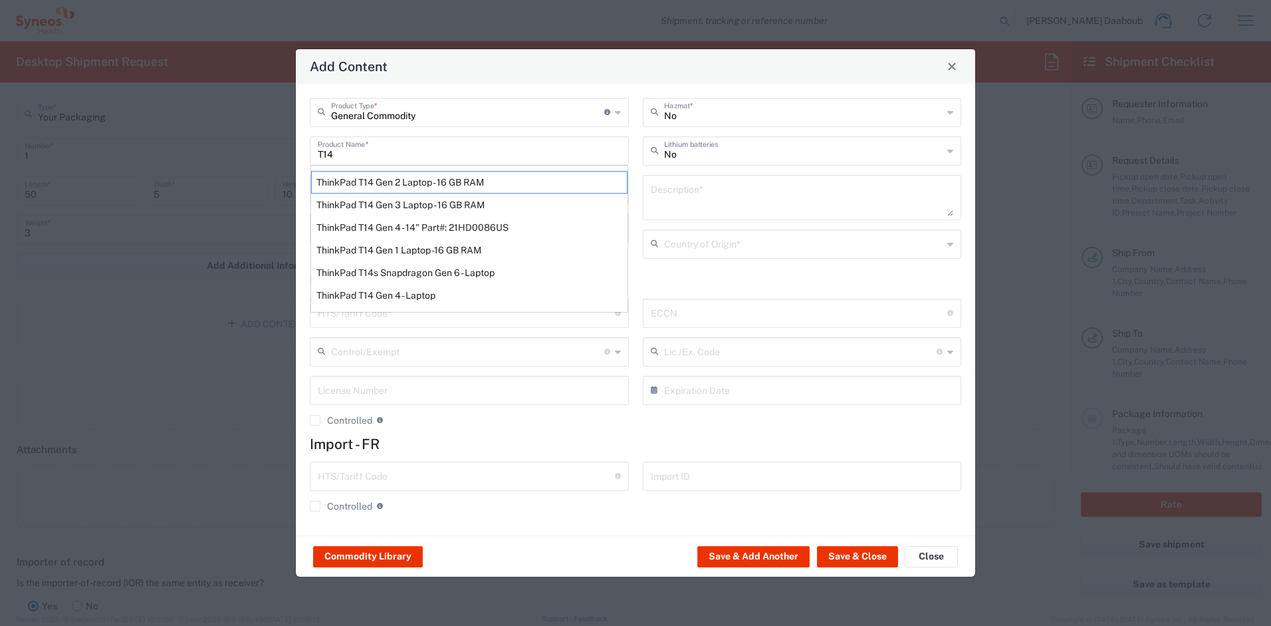
type input "8471300100"
type input "BIS"
type input "5A992.c"
type input "Yes"
type input "NLR - No License Required"
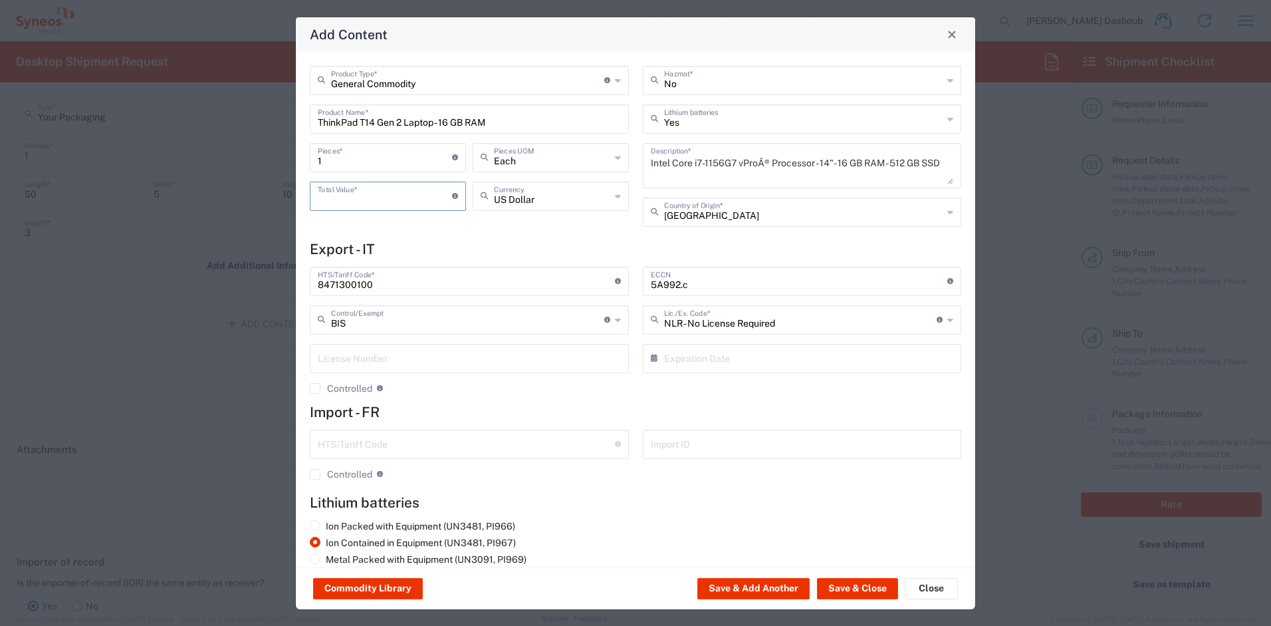
click at [364, 190] on input "number" at bounding box center [385, 195] width 134 height 23
type input "500"
click at [864, 581] on button "Save & Close" at bounding box center [857, 588] width 81 height 21
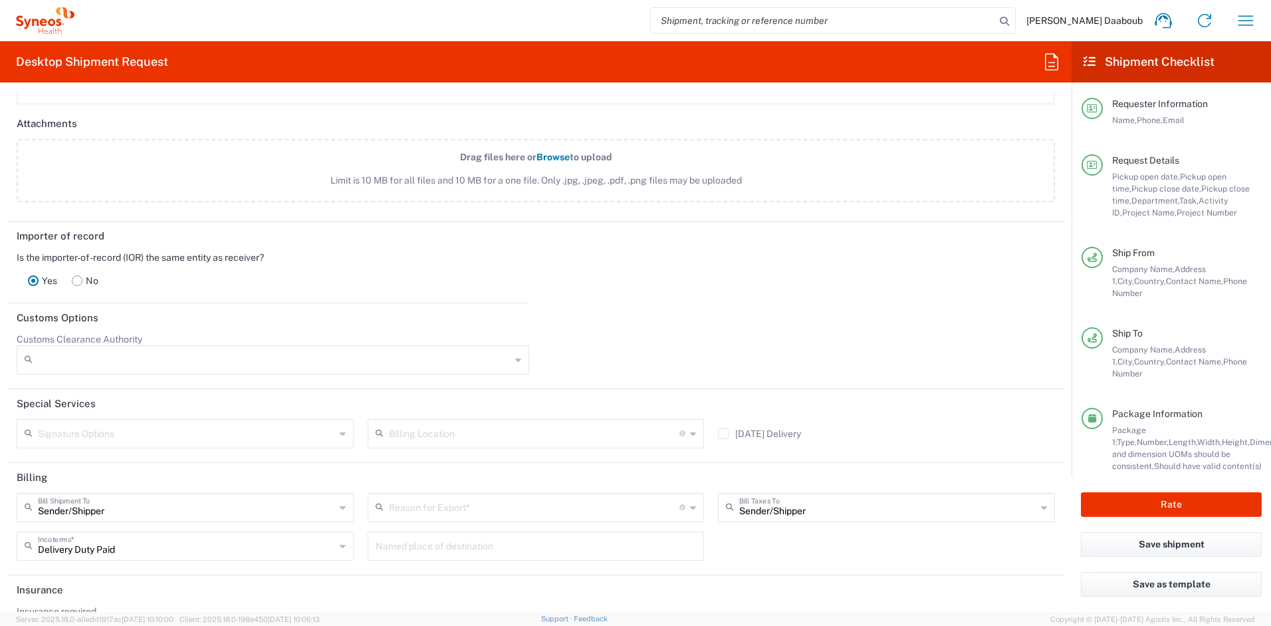
scroll to position [1855, 0]
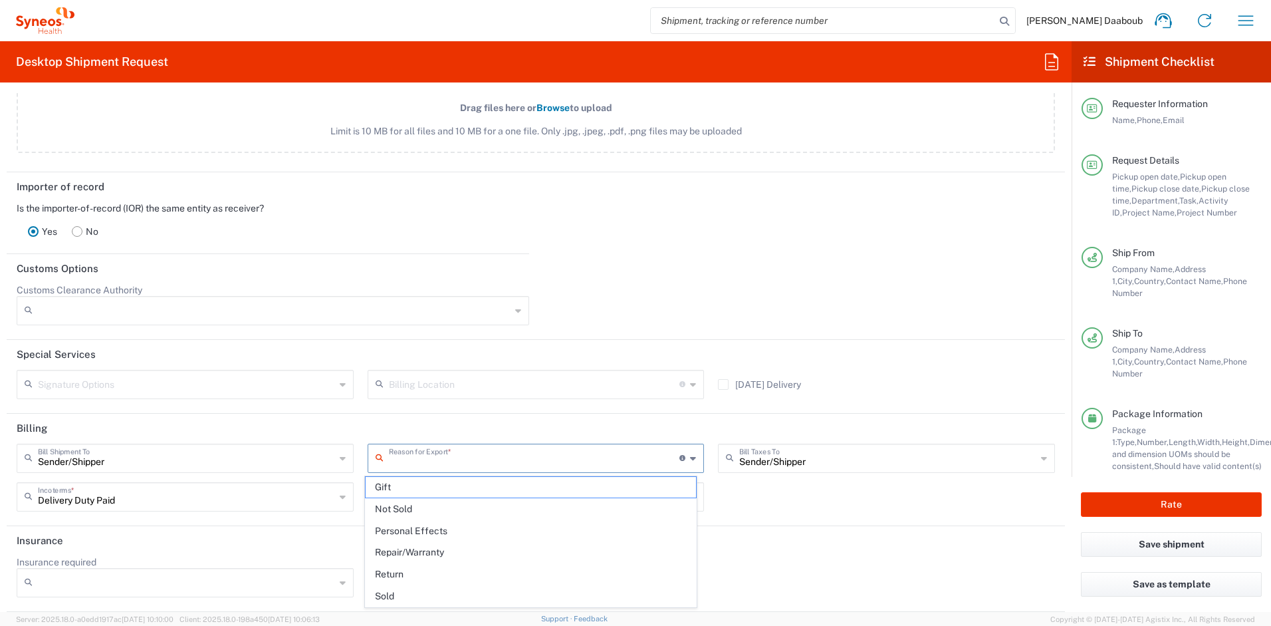
click at [406, 449] on input "text" at bounding box center [534, 457] width 291 height 23
click at [432, 510] on span "Not Sold" at bounding box center [531, 509] width 331 height 21
type input "Not Sold"
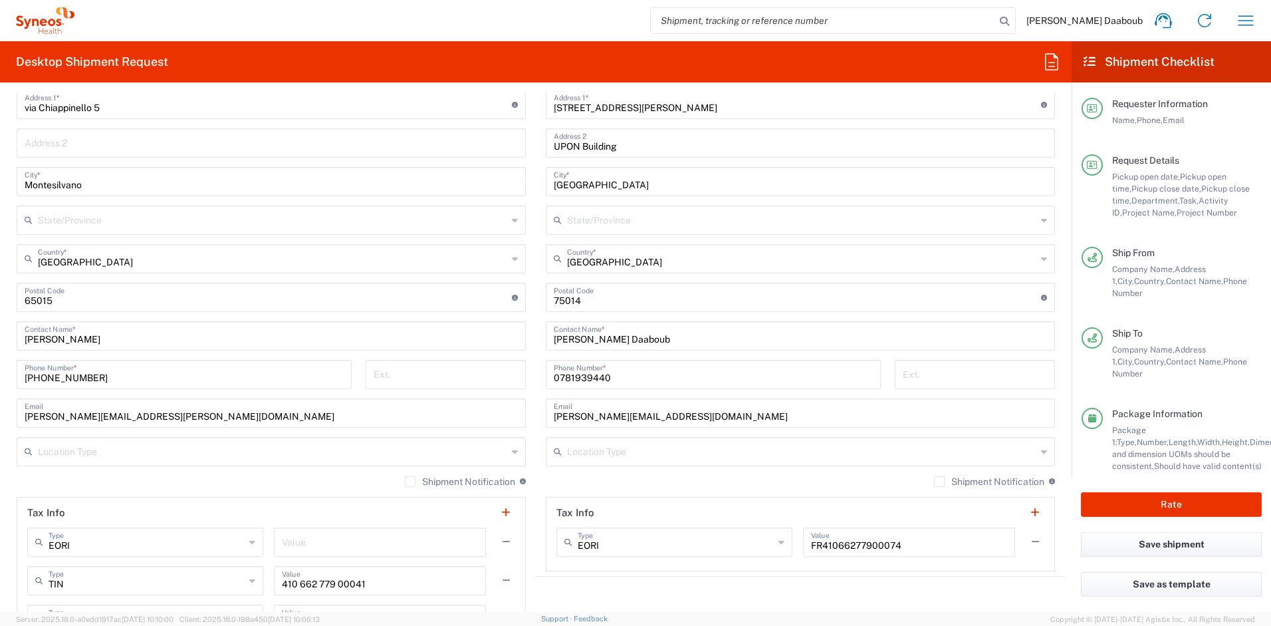
scroll to position [744, 0]
click at [1125, 501] on button "Rate" at bounding box center [1171, 504] width 181 height 25
type input "4510 DEPARTMENTAL EXPENSE"
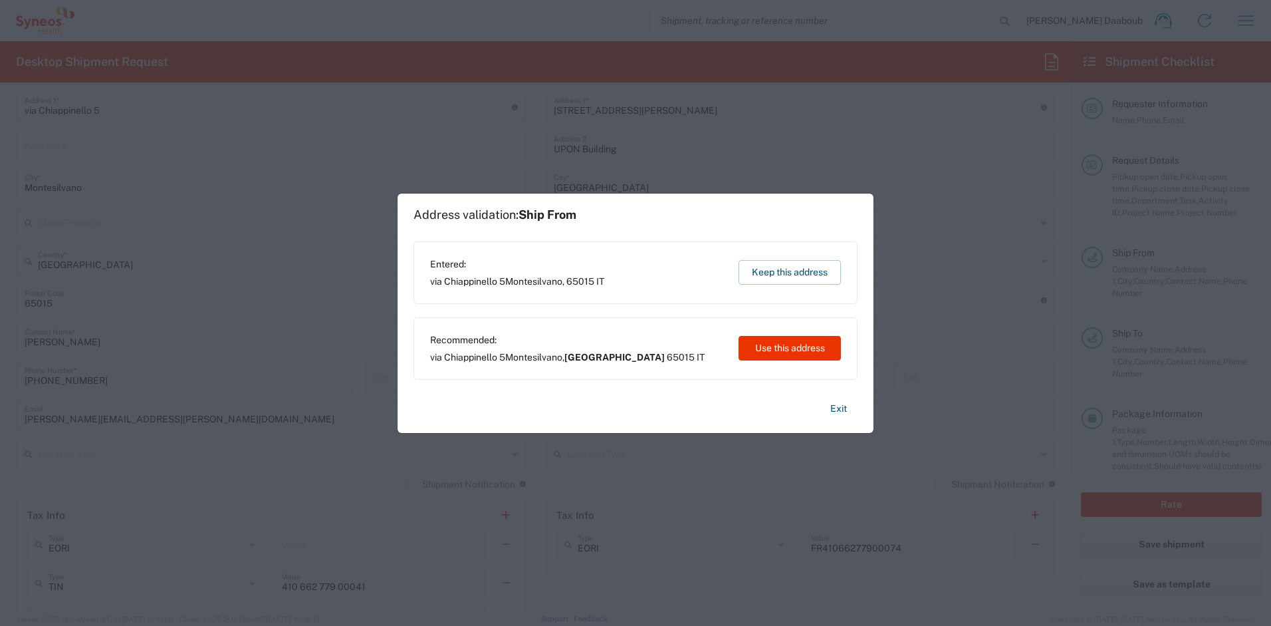
click at [764, 365] on div "Recommended: [STREET_ADDRESS] IT Use this address" at bounding box center [636, 348] width 444 height 63
click at [771, 342] on button "Use this address" at bounding box center [790, 348] width 102 height 25
type input "[GEOGRAPHIC_DATA]"
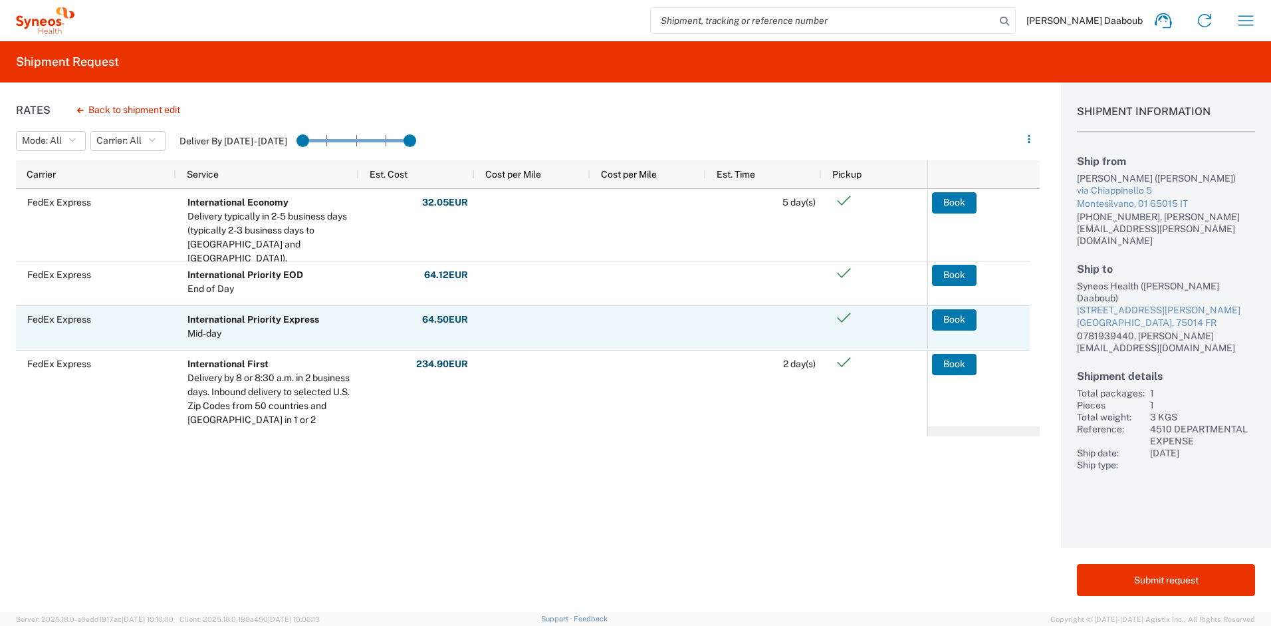
click at [957, 333] on agx-ag-table-action-cell "Book" at bounding box center [979, 328] width 102 height 43
click at [961, 319] on button "Book" at bounding box center [955, 319] width 45 height 21
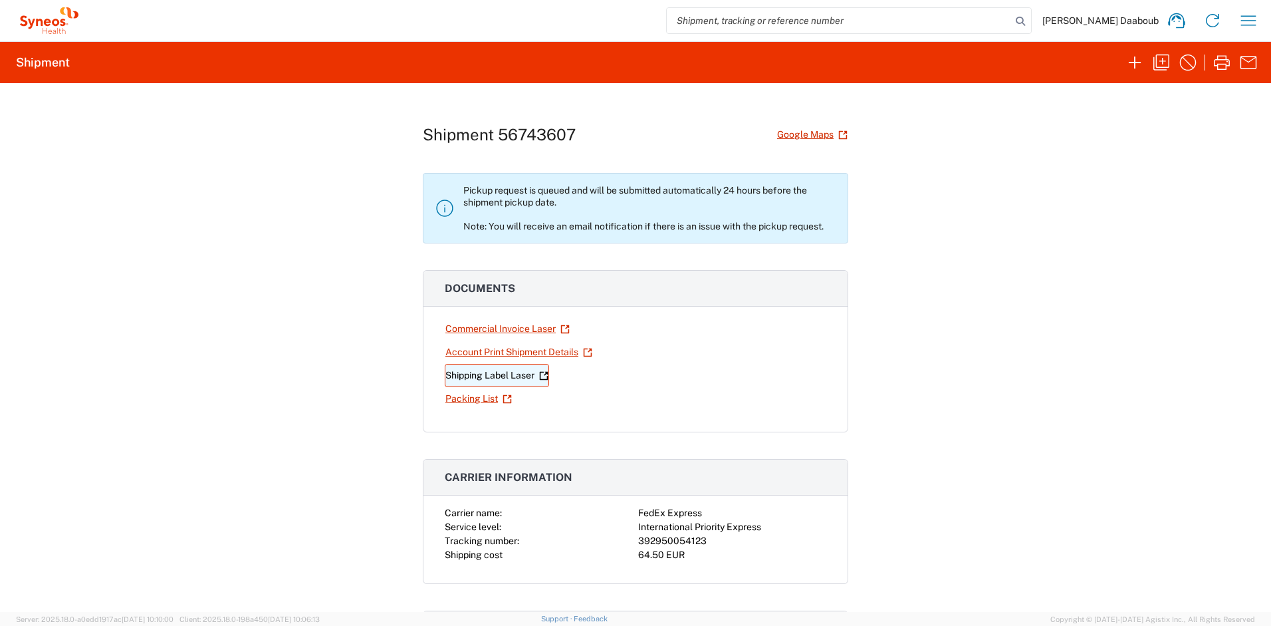
click at [511, 376] on link "Shipping Label Laser" at bounding box center [497, 375] width 104 height 23
